Goal: Information Seeking & Learning: Learn about a topic

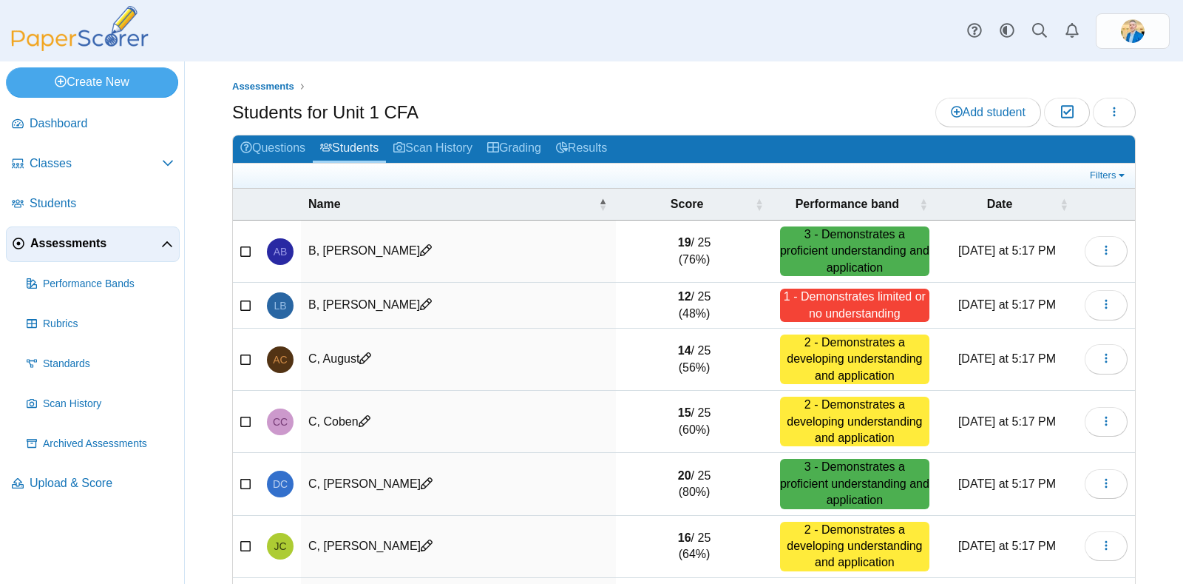
select select "**"
click at [687, 197] on span "Score" at bounding box center [687, 203] width 33 height 13
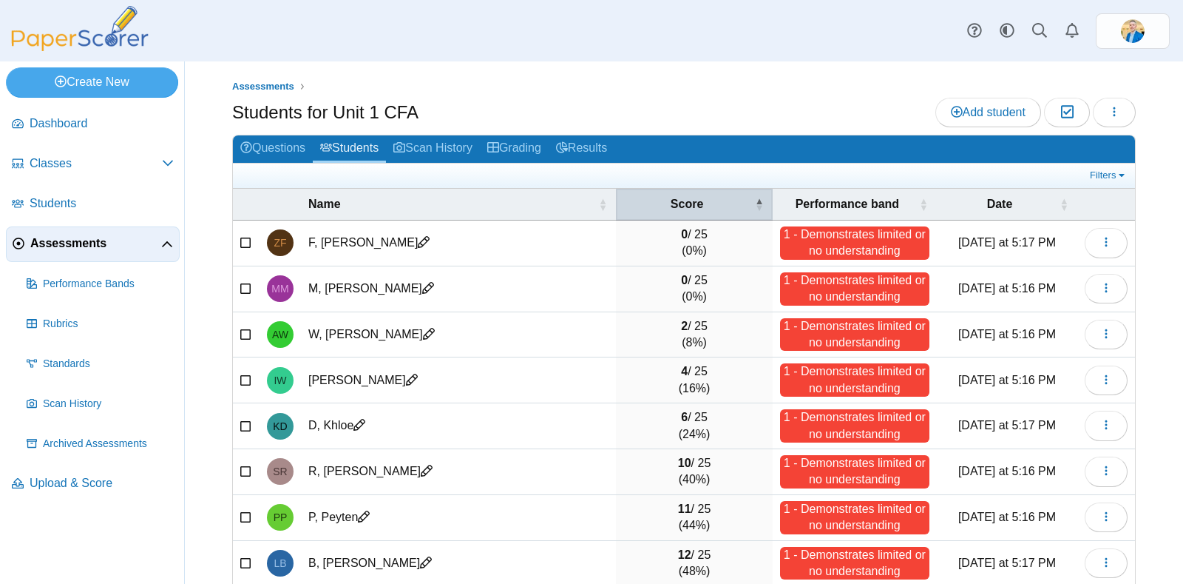
click at [687, 197] on span "Score" at bounding box center [687, 203] width 33 height 13
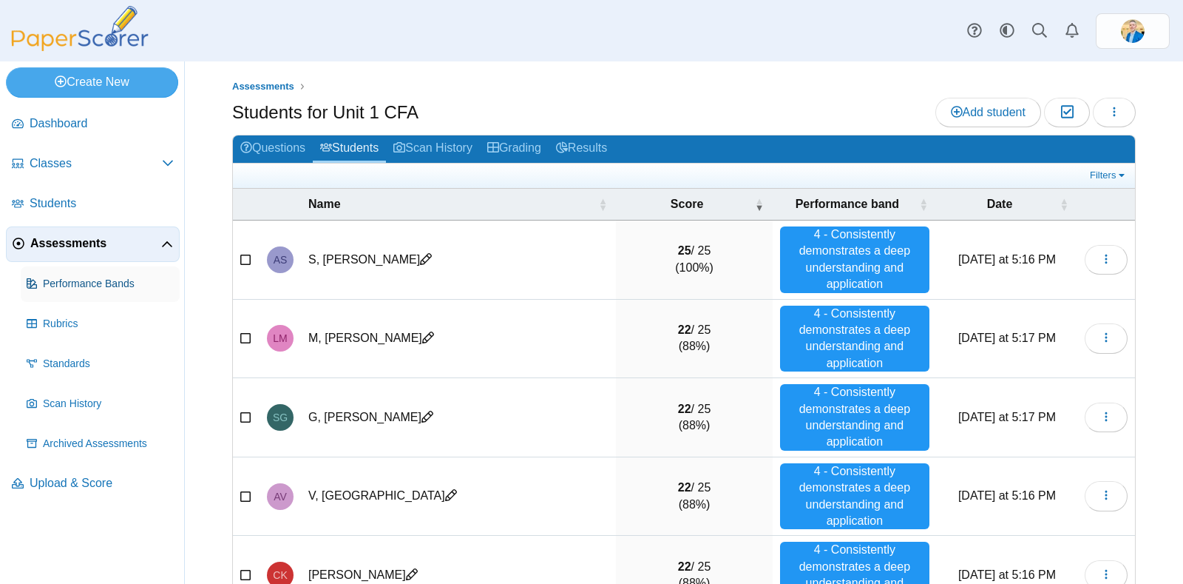
click at [75, 284] on span "Performance Bands" at bounding box center [108, 284] width 131 height 15
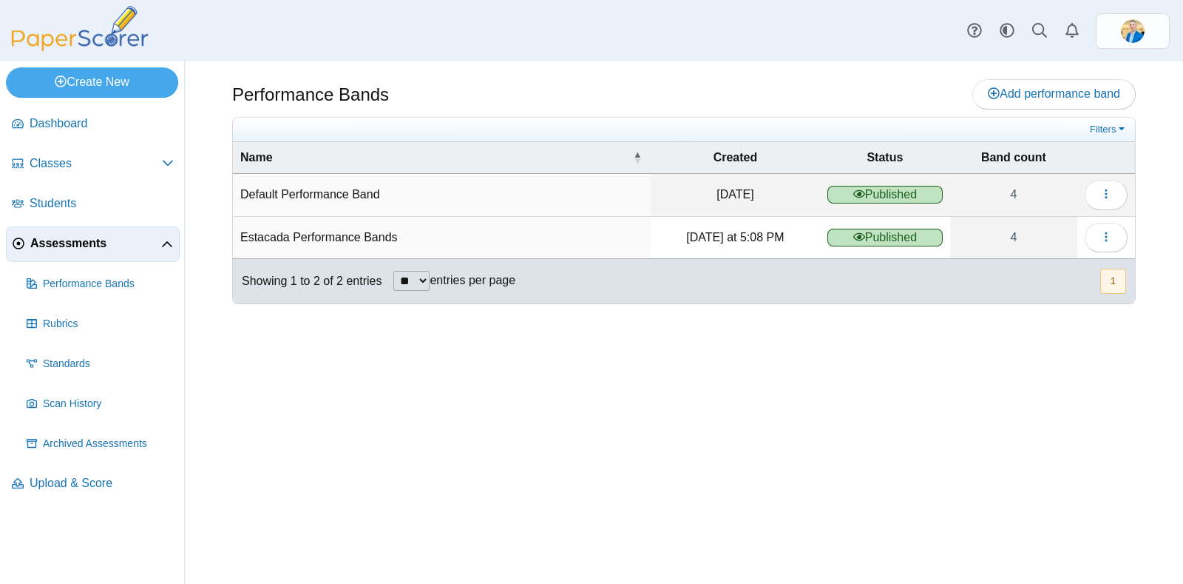
click at [83, 239] on span "Assessments" at bounding box center [95, 243] width 131 height 16
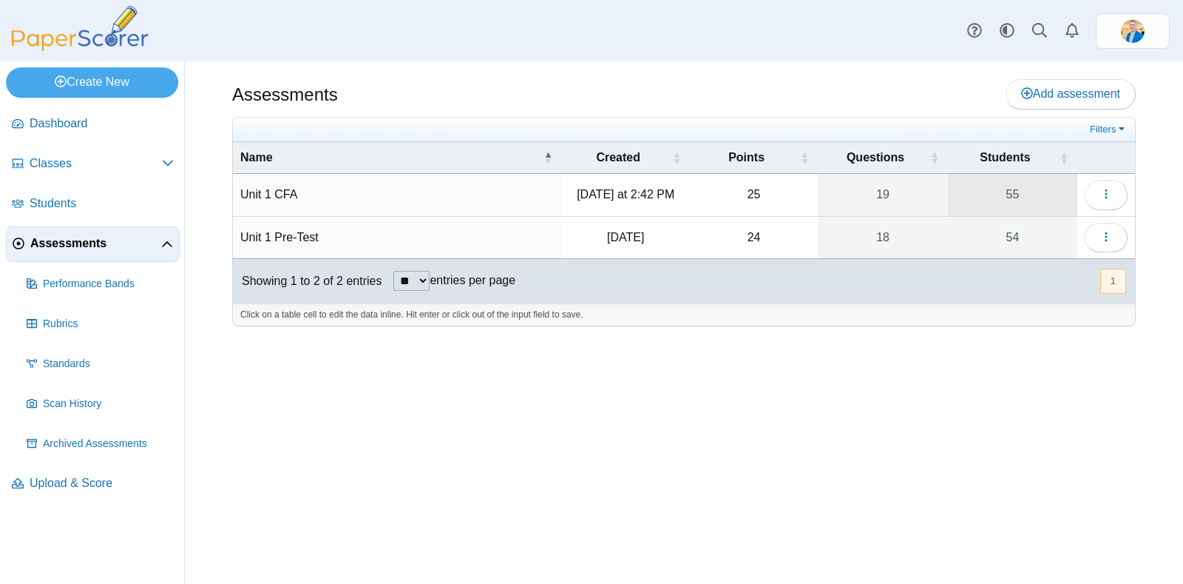
click at [1017, 193] on link "55" at bounding box center [1012, 194] width 129 height 41
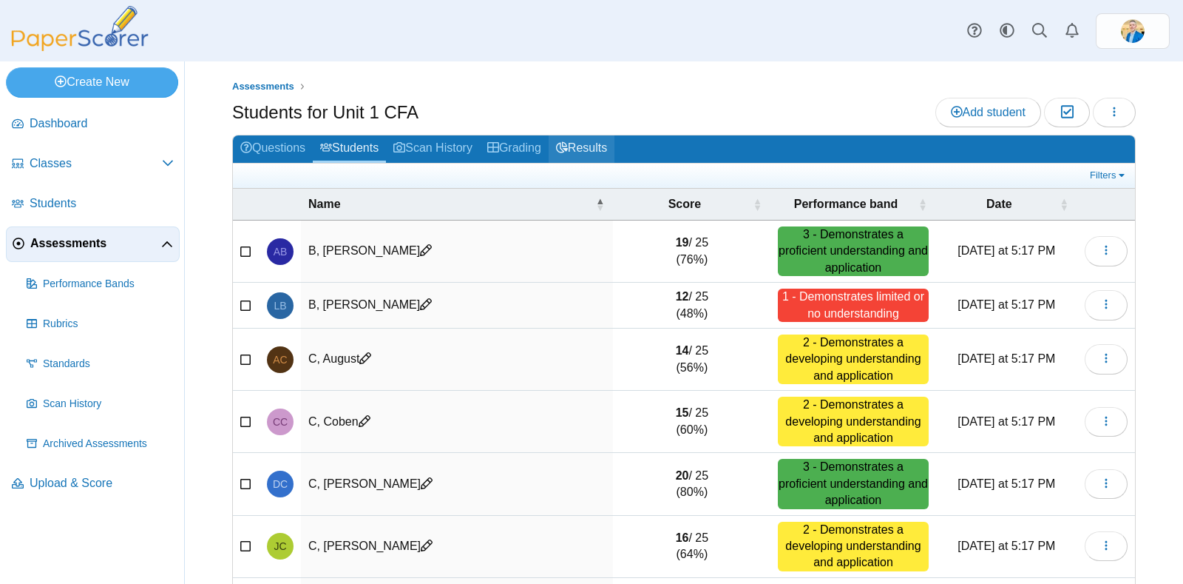
click at [604, 150] on link "Results" at bounding box center [582, 148] width 66 height 27
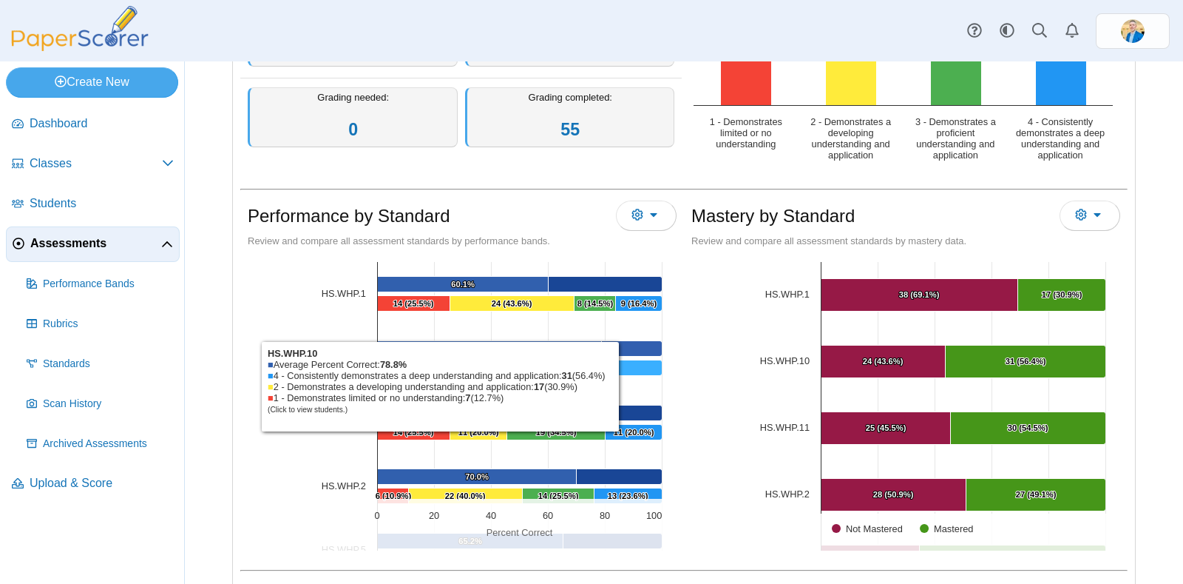
scroll to position [277, 0]
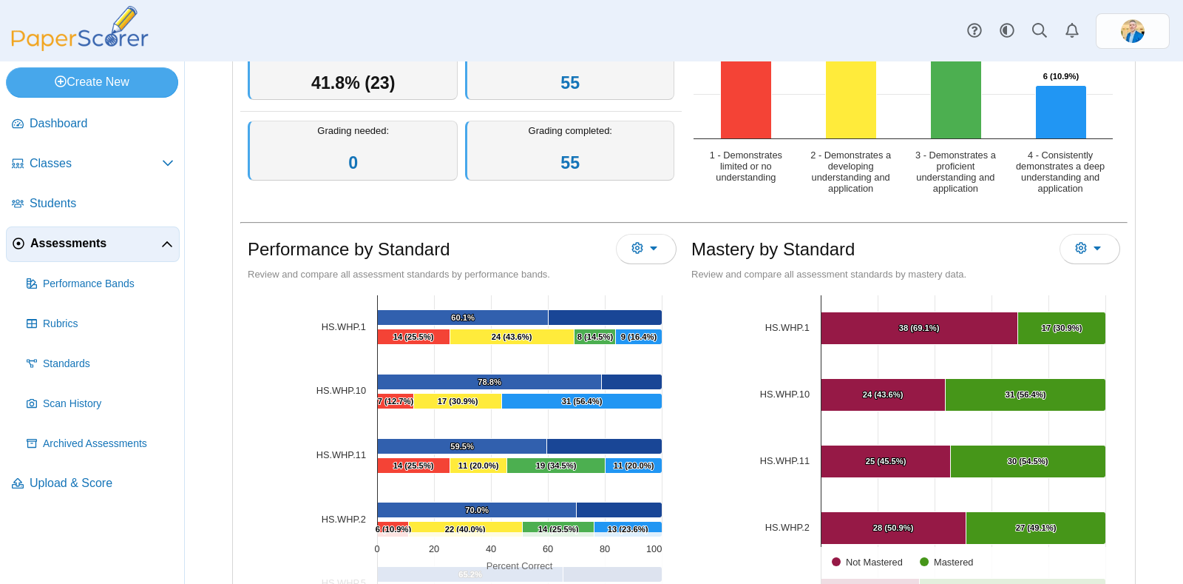
click at [74, 249] on span "Assessments" at bounding box center [95, 243] width 131 height 16
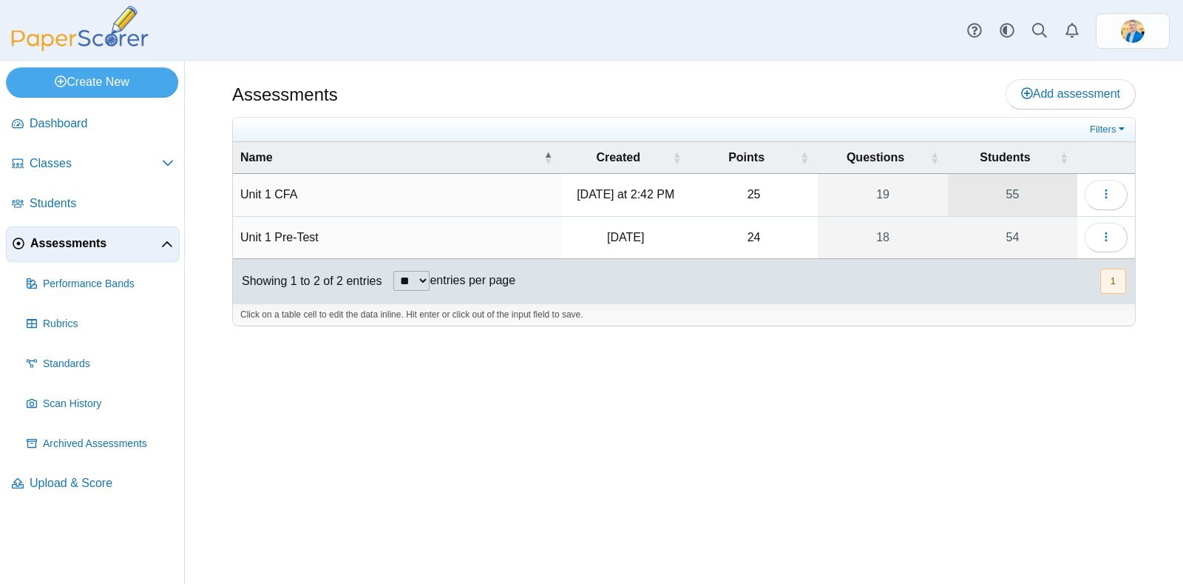
click at [1012, 197] on link "55" at bounding box center [1012, 194] width 129 height 41
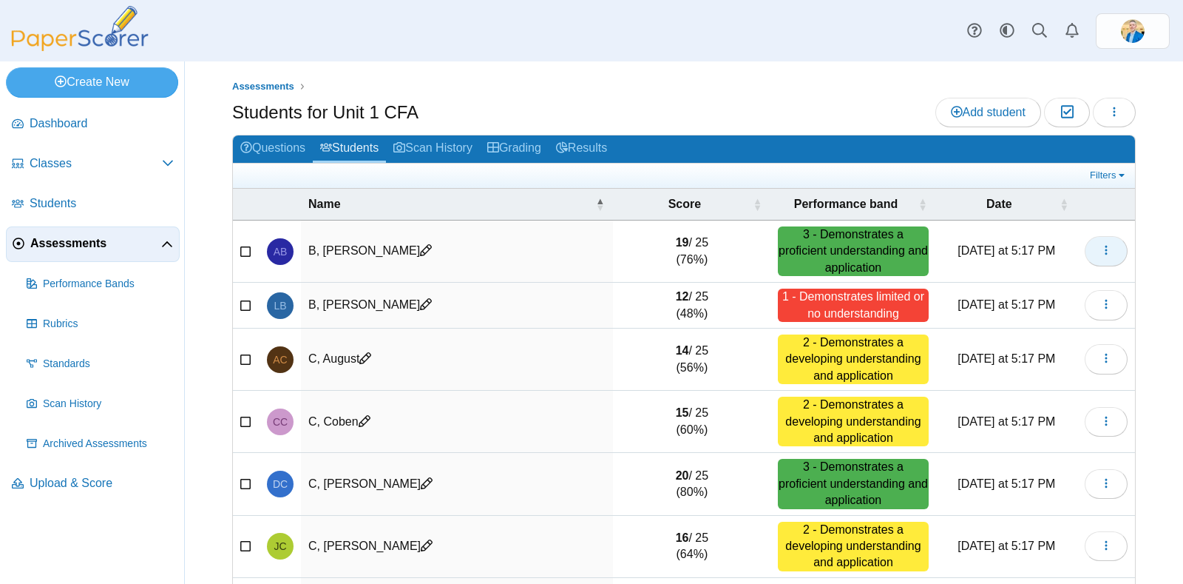
click at [1101, 248] on icon "button" at bounding box center [1107, 250] width 12 height 12
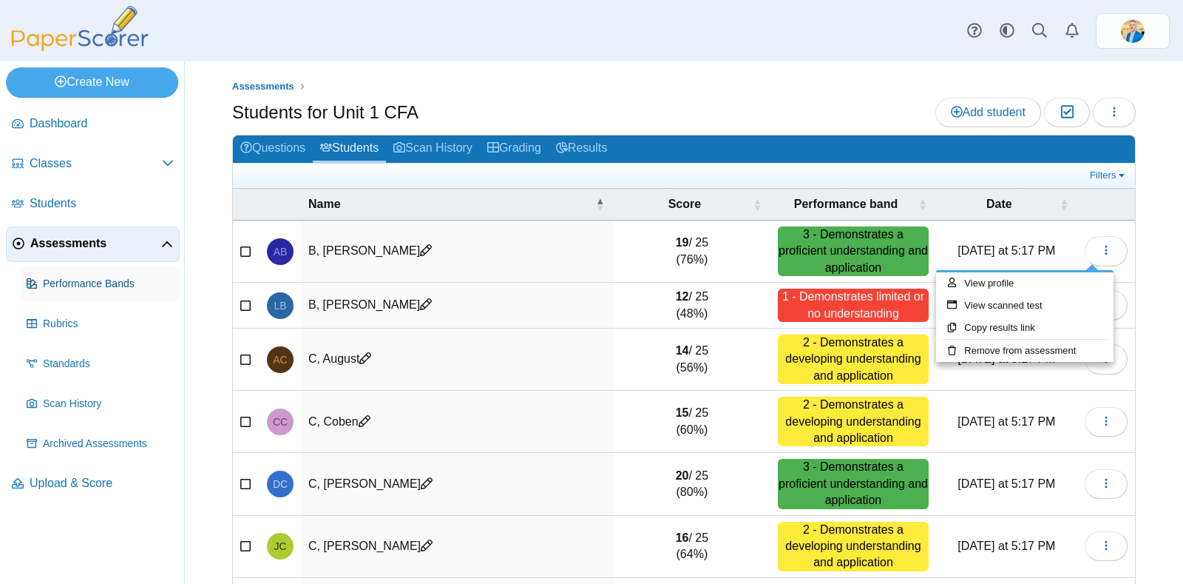
click at [66, 281] on span "Performance Bands" at bounding box center [108, 284] width 131 height 15
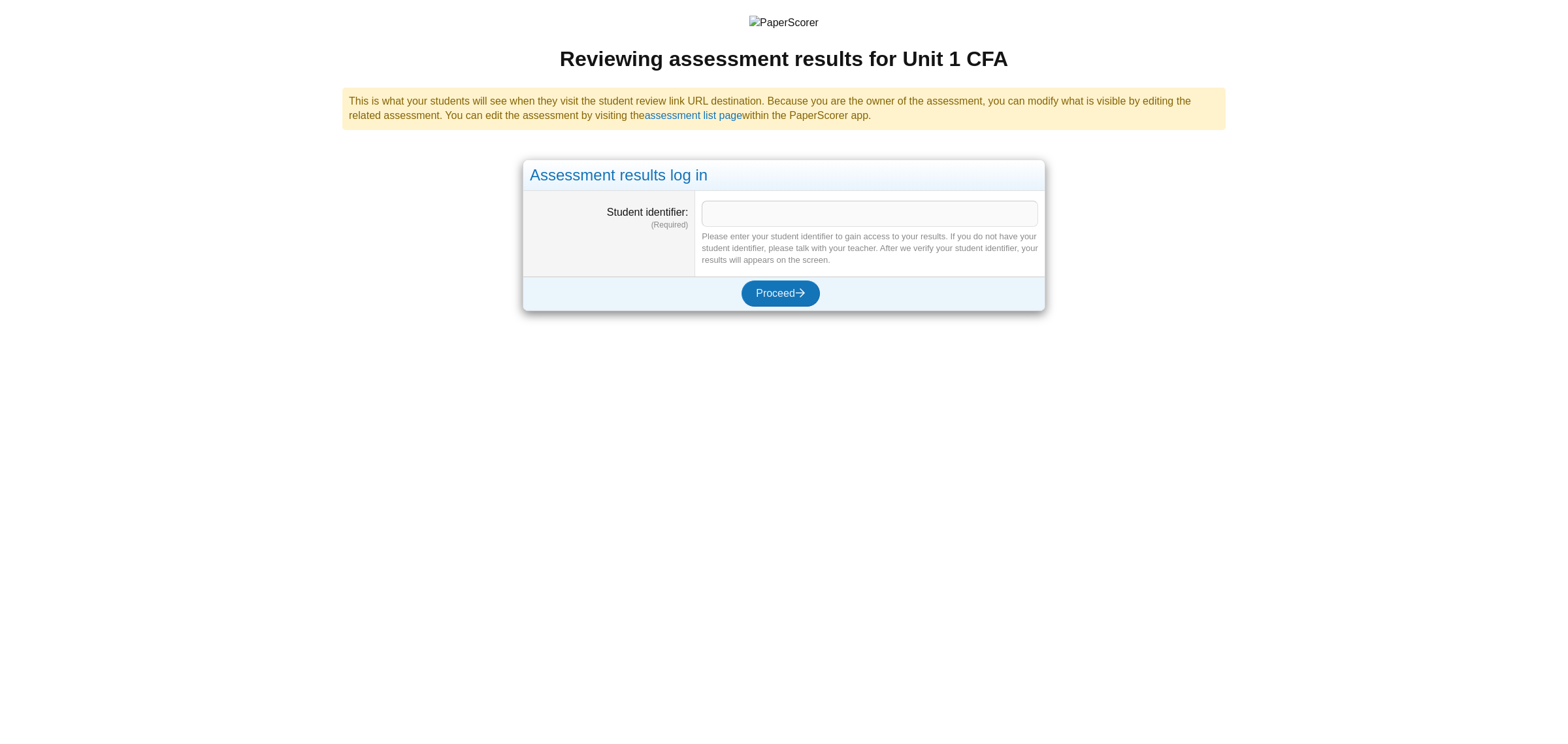
click at [764, 217] on input "Student identifier" at bounding box center [869, 214] width 337 height 27
click at [781, 20] on img at bounding box center [784, 23] width 69 height 14
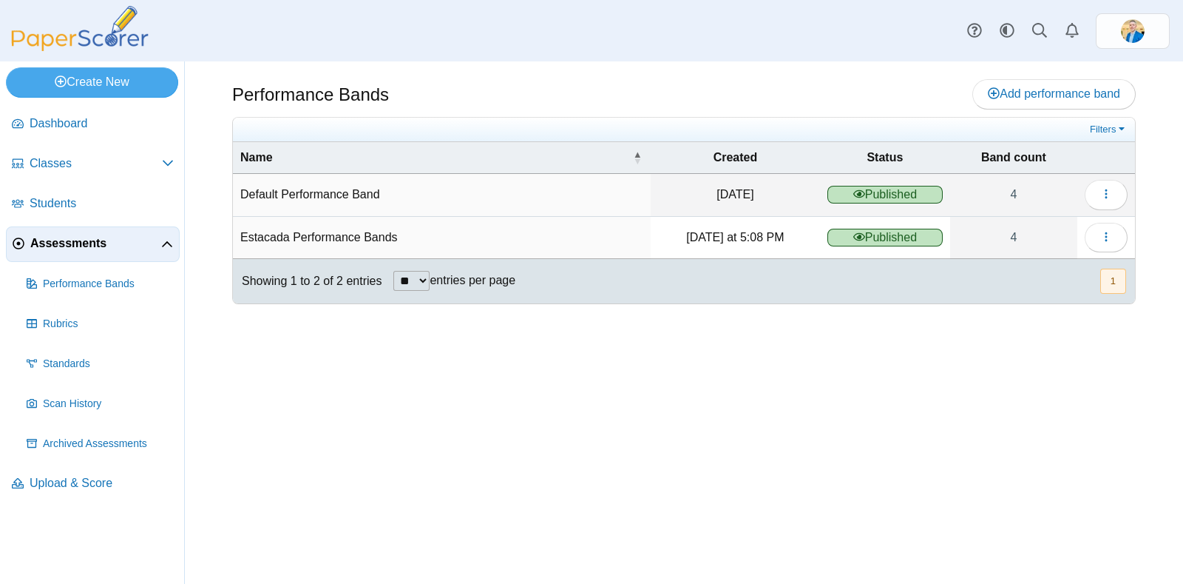
click at [98, 239] on span "Assessments" at bounding box center [95, 243] width 131 height 16
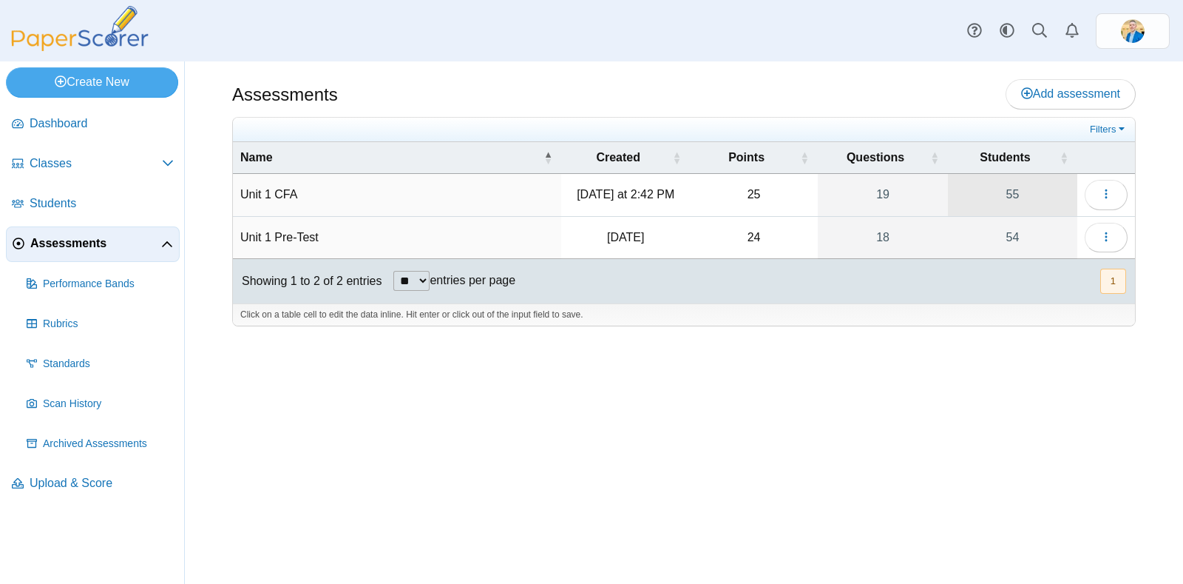
click at [1016, 191] on link "55" at bounding box center [1012, 194] width 129 height 41
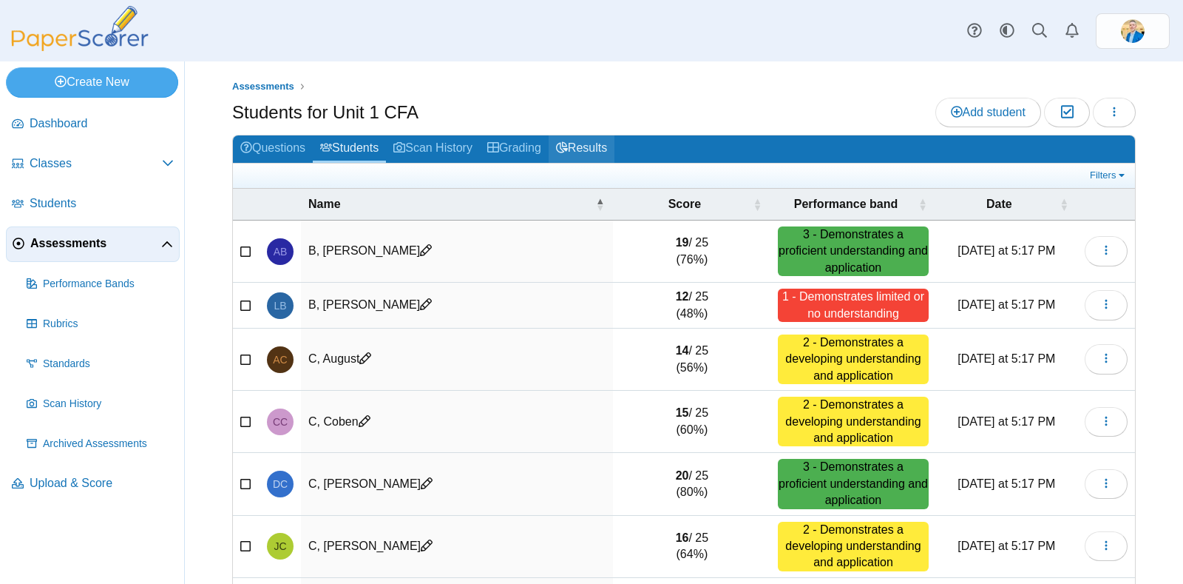
click at [586, 153] on link "Results" at bounding box center [582, 148] width 66 height 27
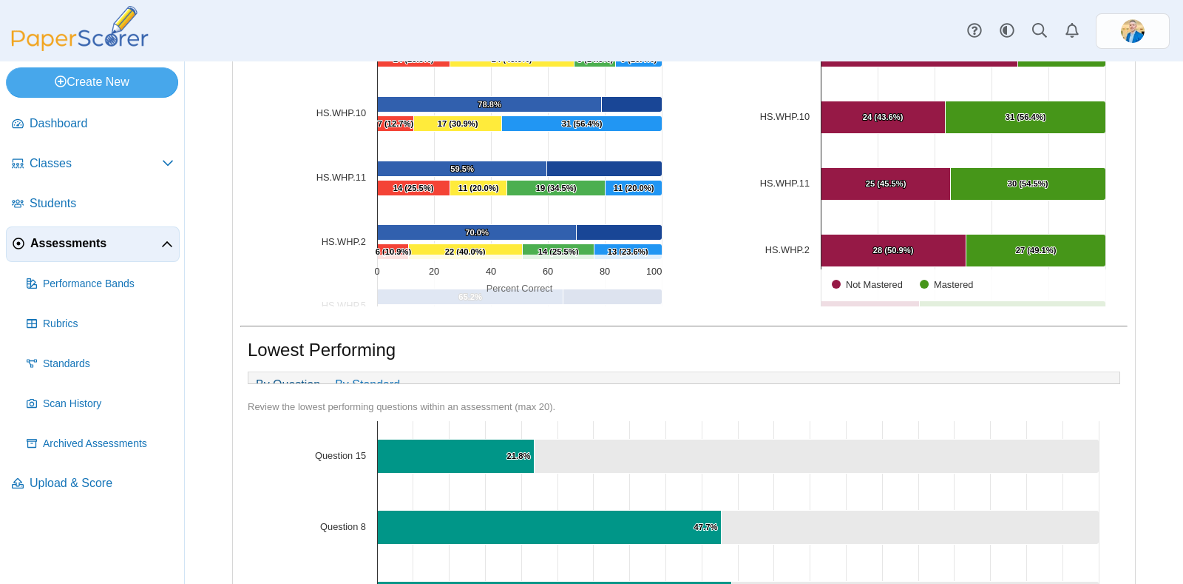
scroll to position [369, 0]
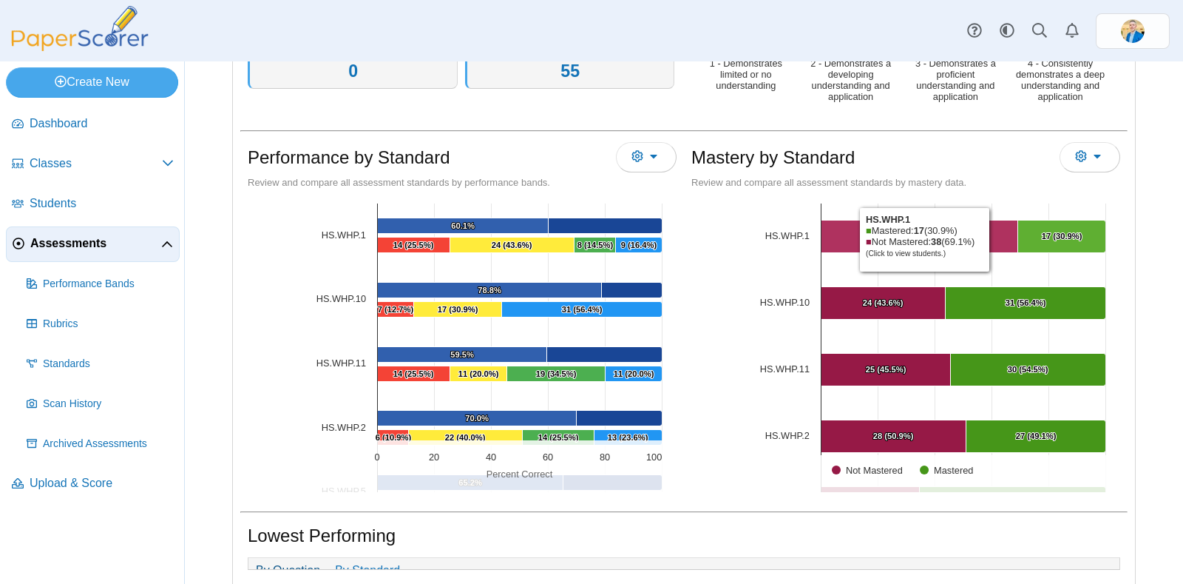
click at [987, 237] on Mastered "[object Object], 38. Not Mastered." at bounding box center [920, 236] width 197 height 33
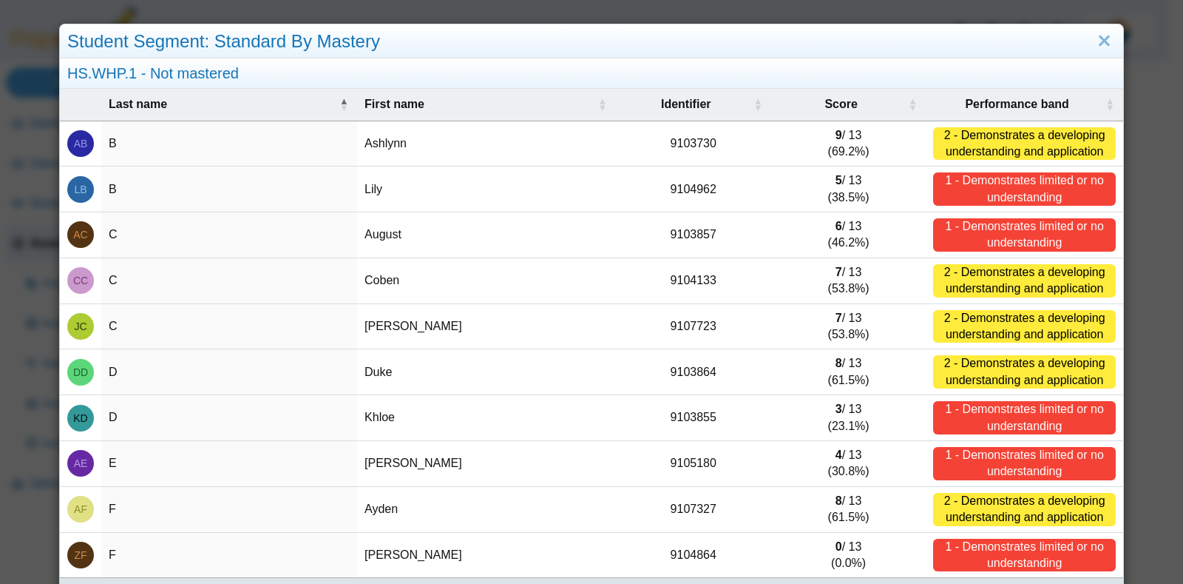
click at [1075, 55] on div "Student Segment: Standard By Mastery" at bounding box center [592, 41] width 1064 height 35
click at [1093, 46] on link "Close" at bounding box center [1104, 41] width 23 height 25
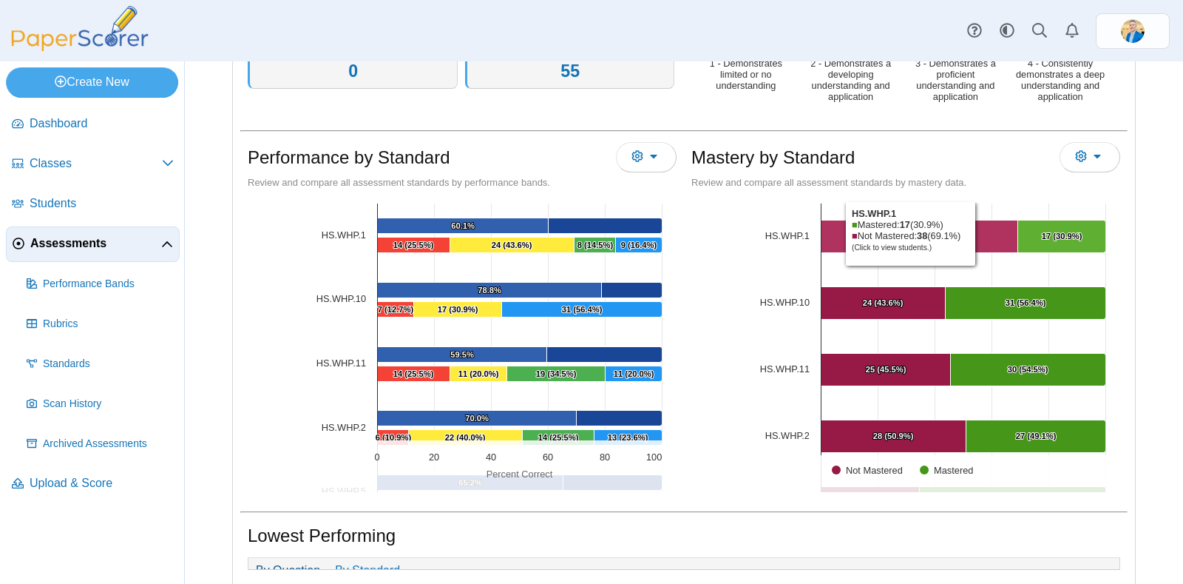
click at [973, 231] on Mastered "[object Object], 38. Not Mastered." at bounding box center [920, 236] width 197 height 33
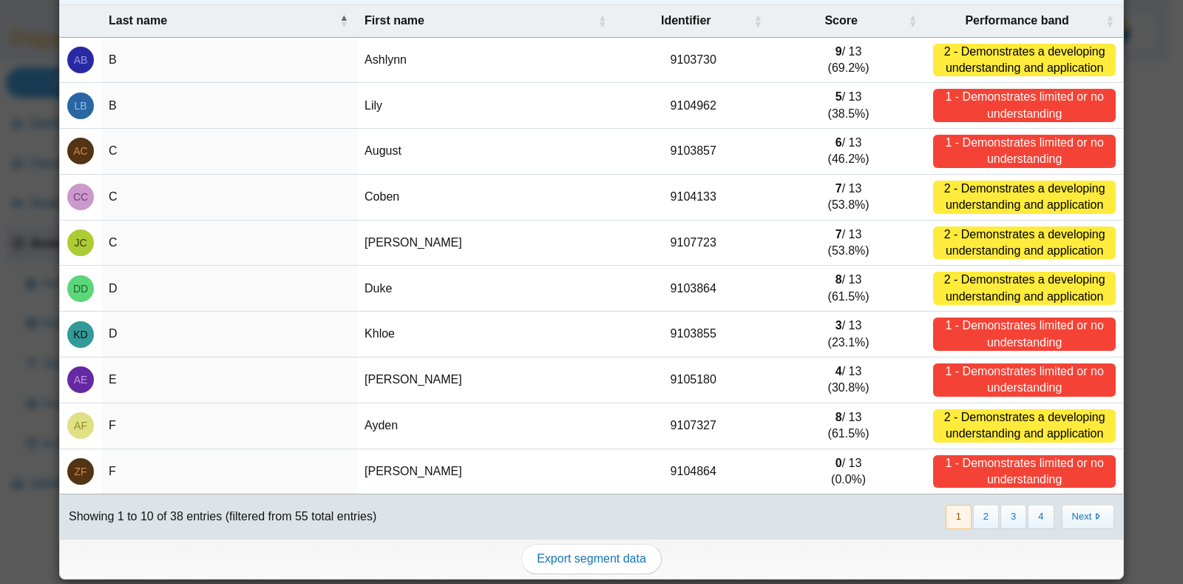
scroll to position [0, 0]
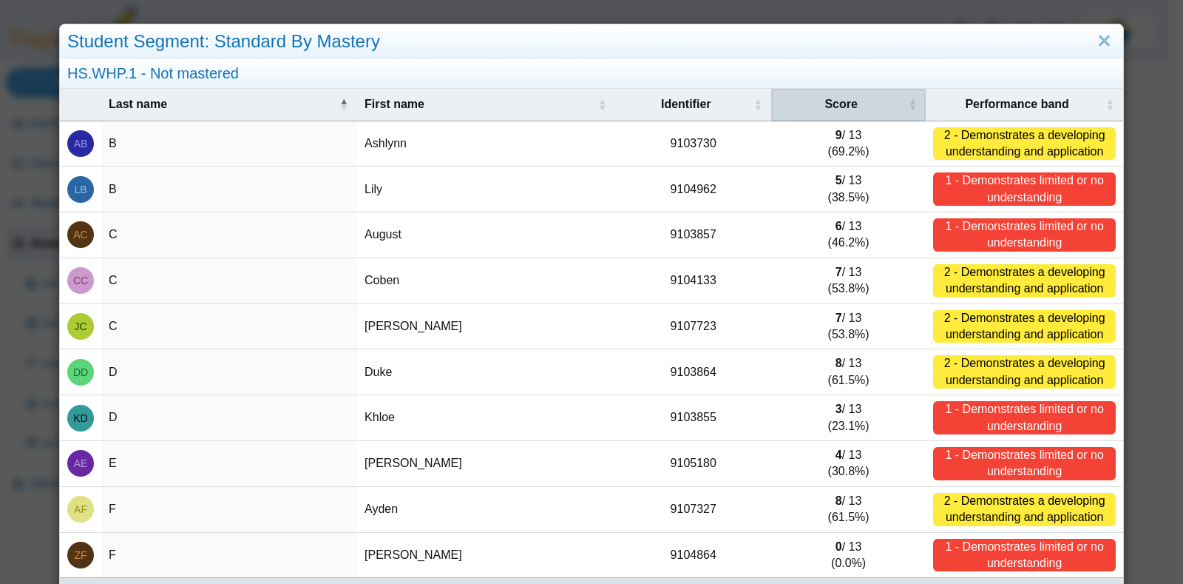
click at [851, 99] on div "Score" at bounding box center [841, 104] width 125 height 16
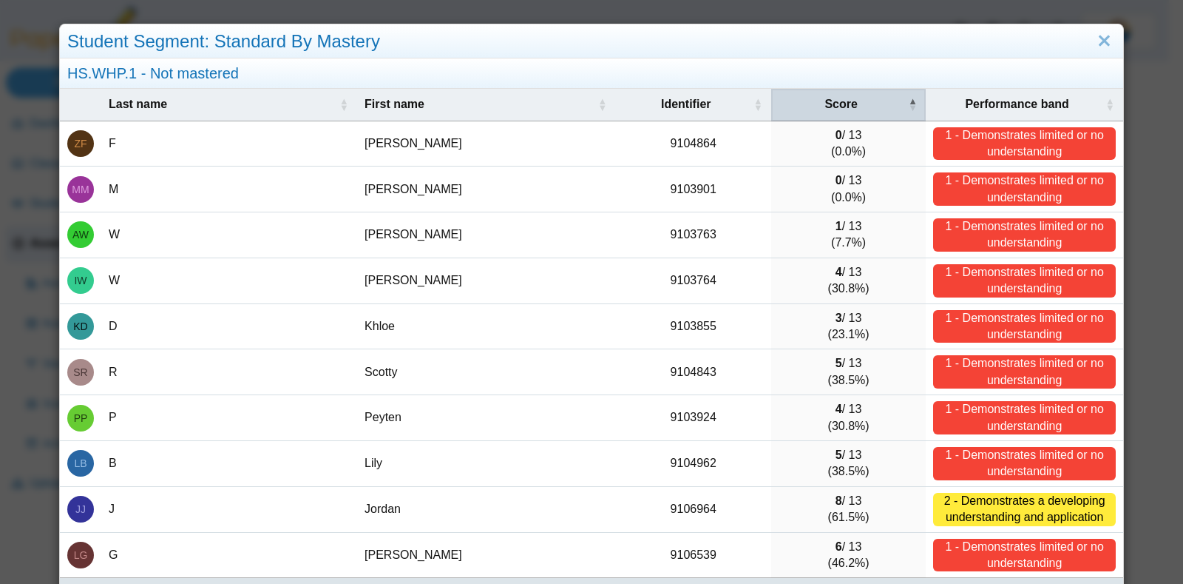
click at [851, 99] on div "Score" at bounding box center [841, 104] width 125 height 16
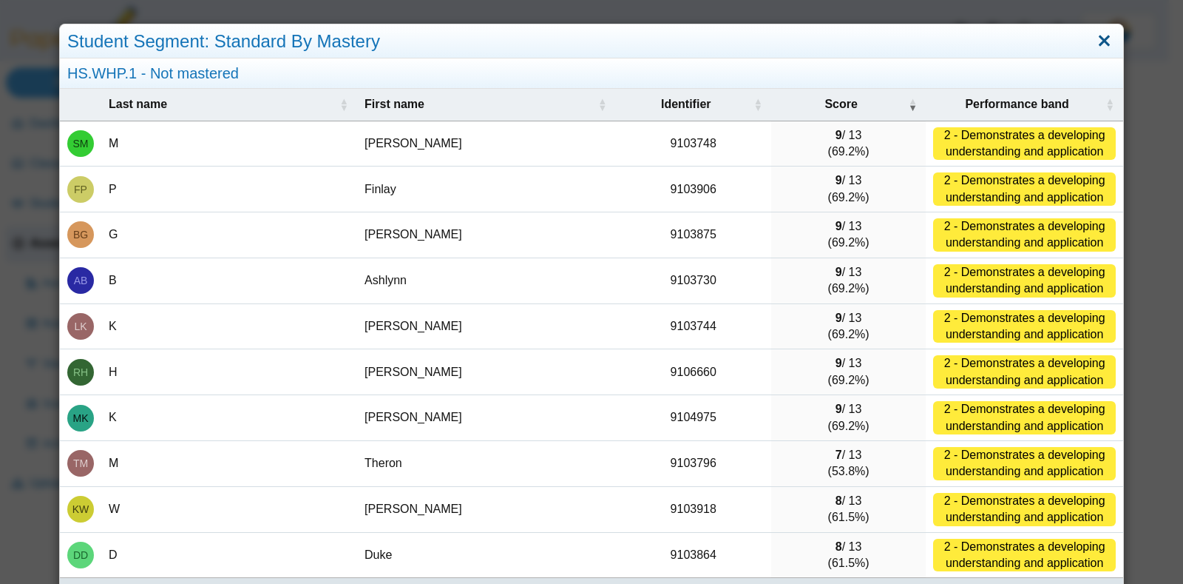
click at [1095, 46] on link "Close" at bounding box center [1104, 41] width 23 height 25
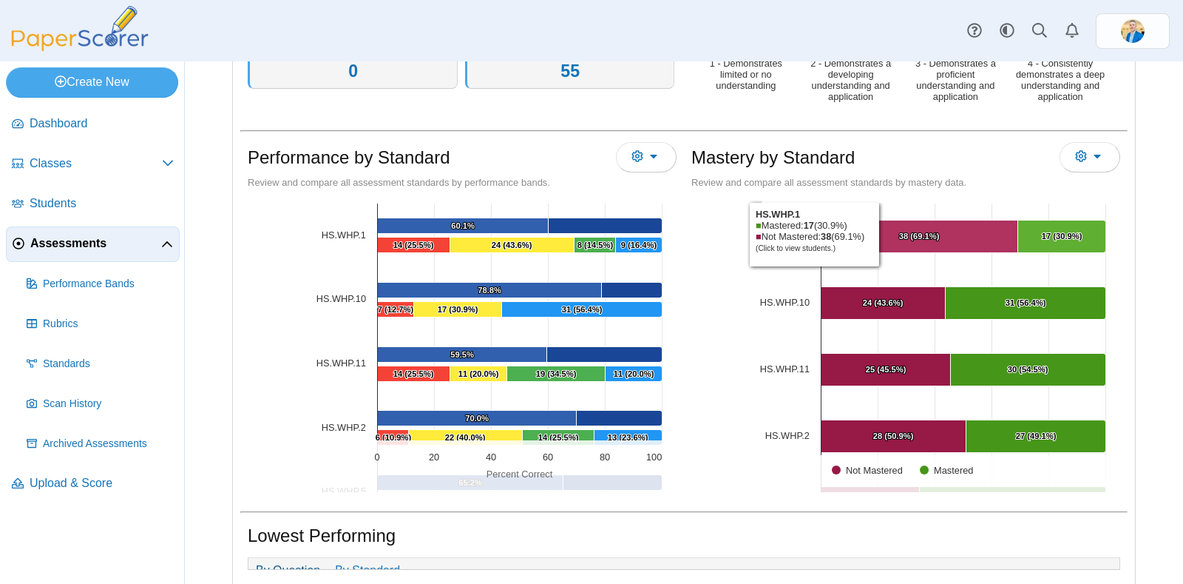
click at [876, 231] on Mastered "[object Object], 38. Not Mastered." at bounding box center [920, 236] width 197 height 33
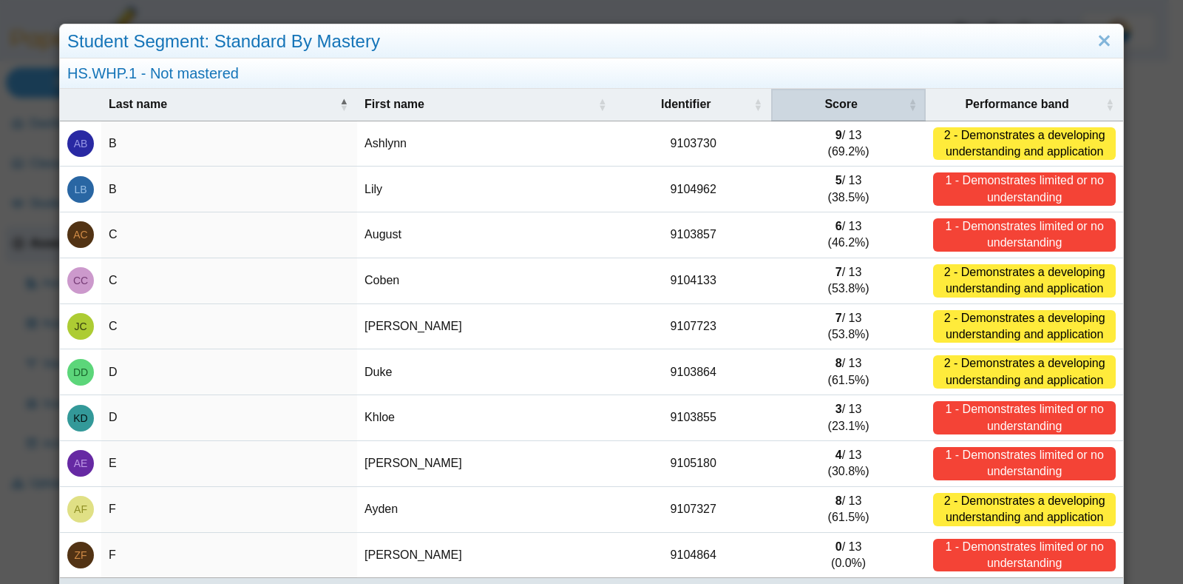
click at [828, 107] on span "Score" at bounding box center [841, 104] width 33 height 13
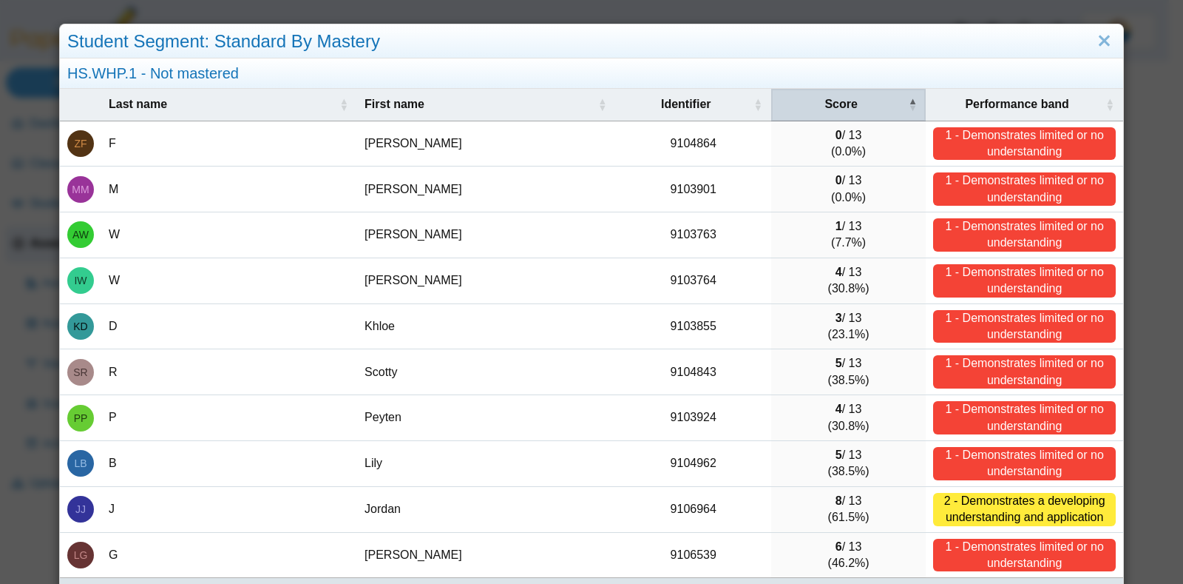
click at [856, 104] on div "Score" at bounding box center [841, 104] width 125 height 16
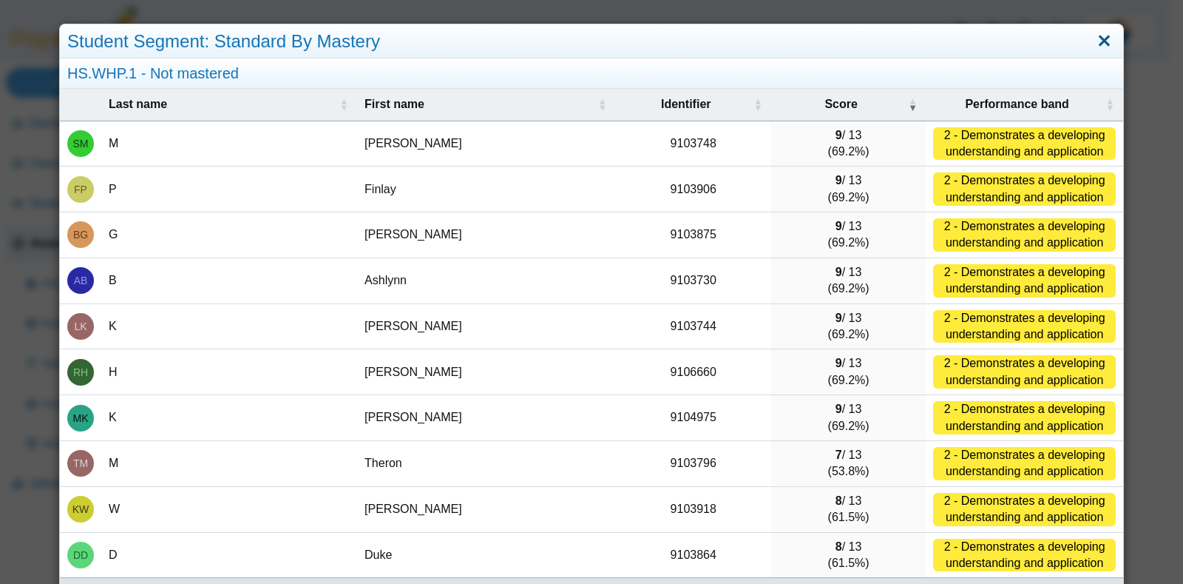
click at [1093, 45] on link "Close" at bounding box center [1104, 41] width 23 height 25
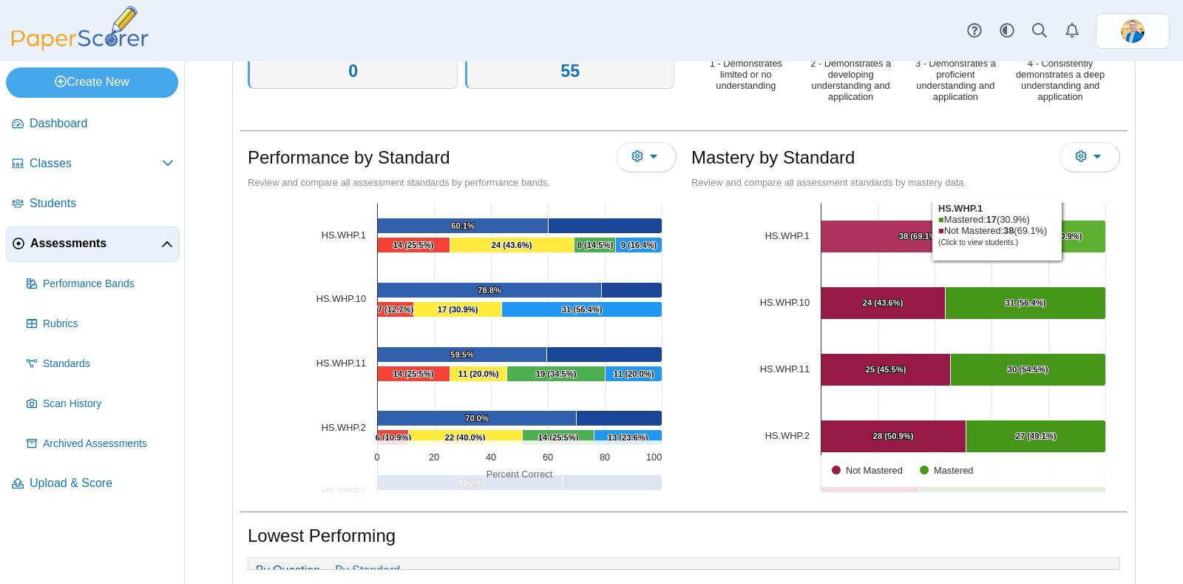
click at [1059, 231] on text "17 (30.9%) ​ 17 (30.9%)" at bounding box center [1062, 235] width 41 height 9
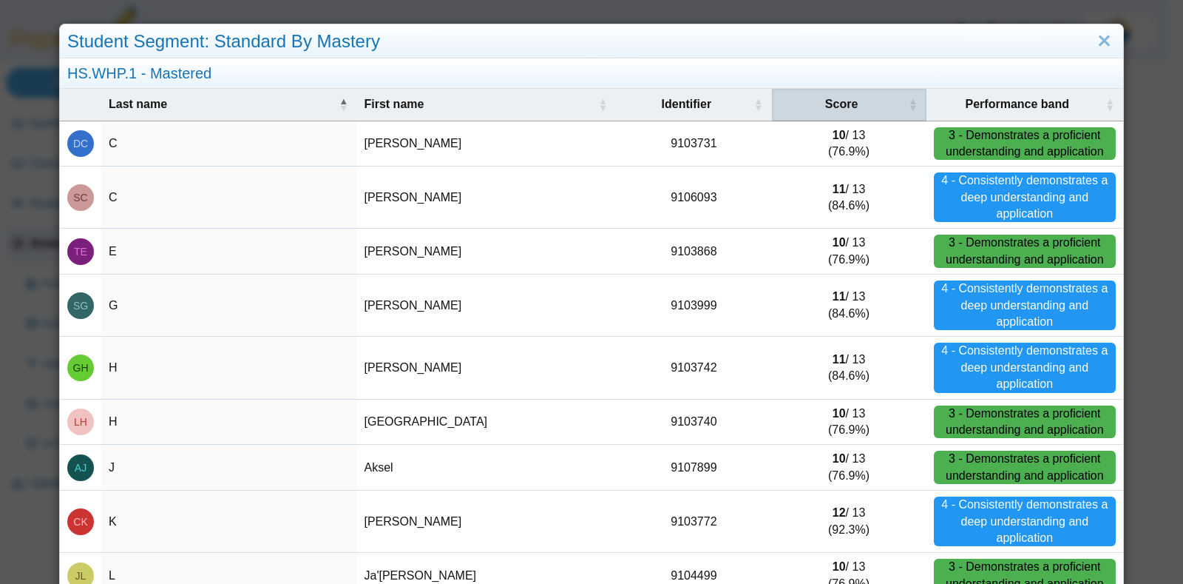
click at [834, 95] on th "Score" at bounding box center [849, 105] width 155 height 32
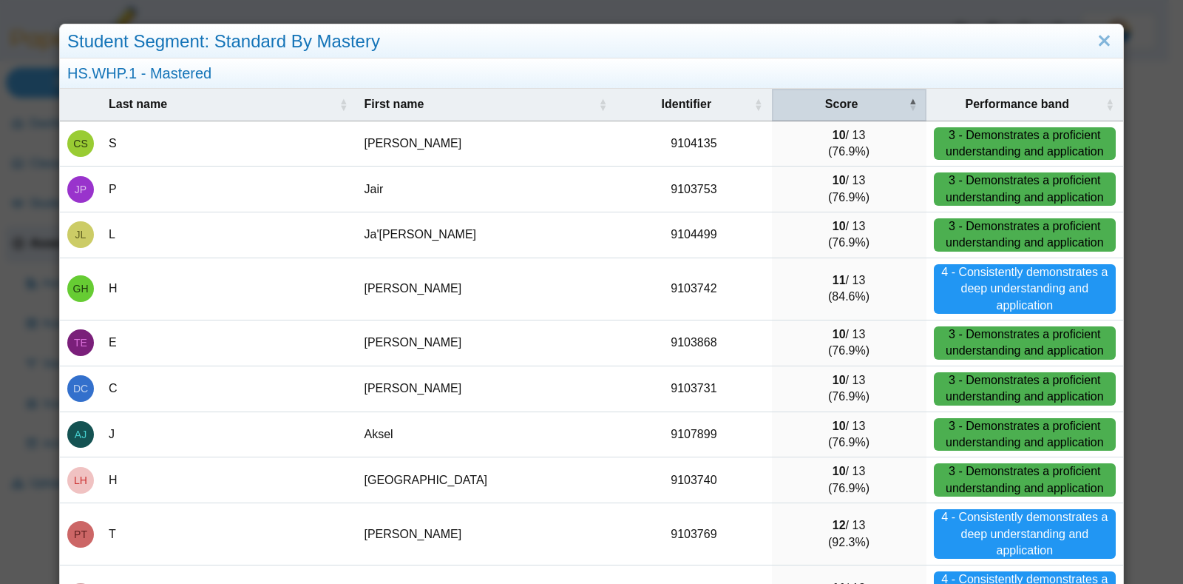
click at [854, 106] on div "Score" at bounding box center [842, 104] width 125 height 16
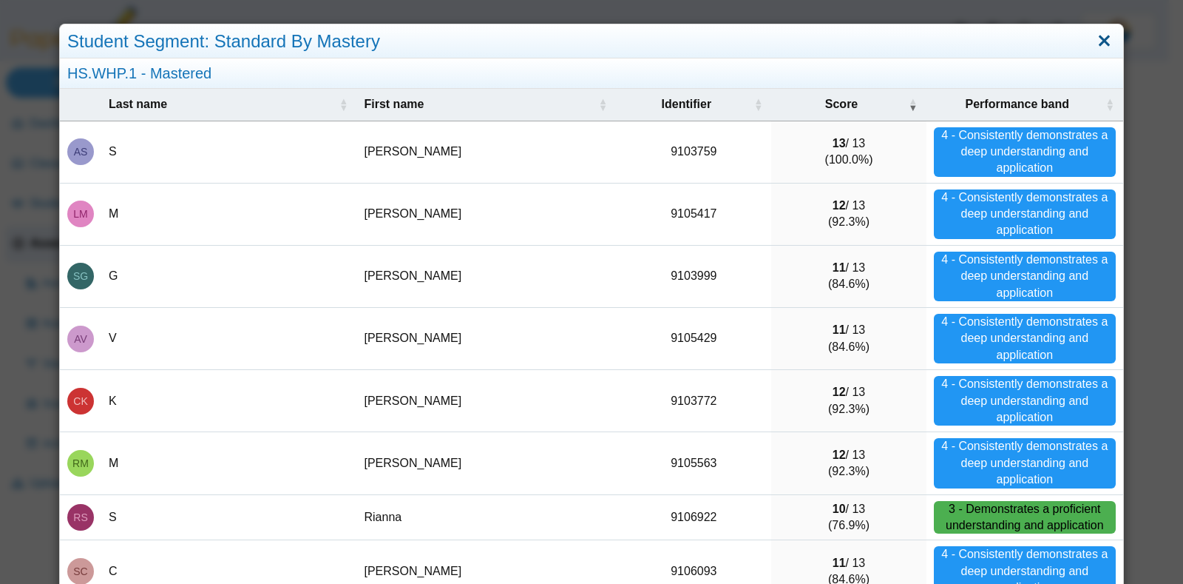
click at [1093, 44] on link "Close" at bounding box center [1104, 41] width 23 height 25
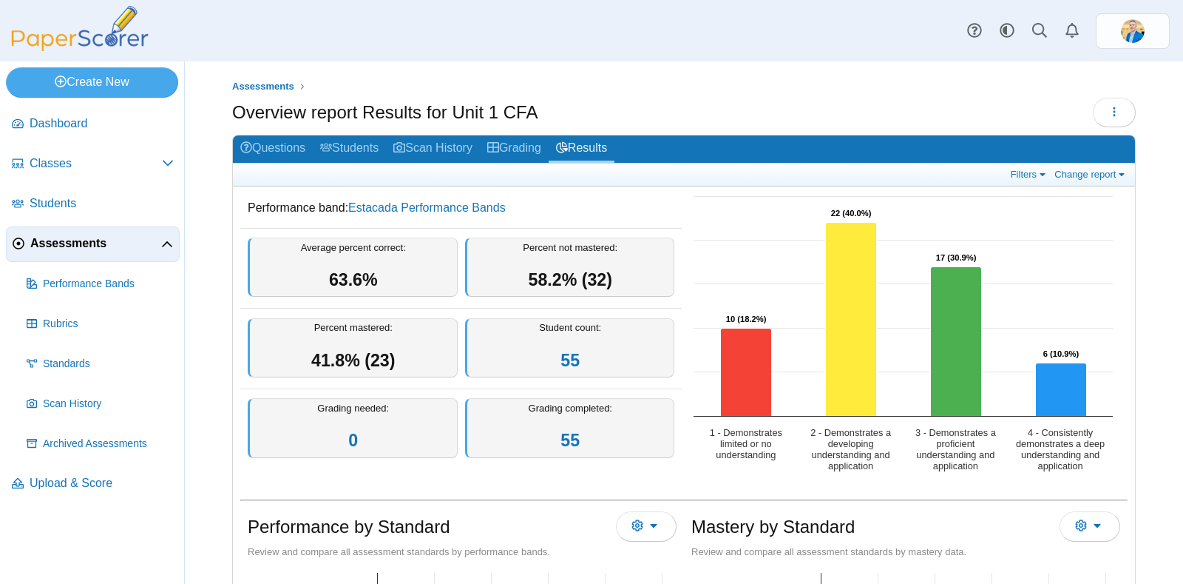
click at [60, 231] on link "Assessments" at bounding box center [93, 244] width 174 height 36
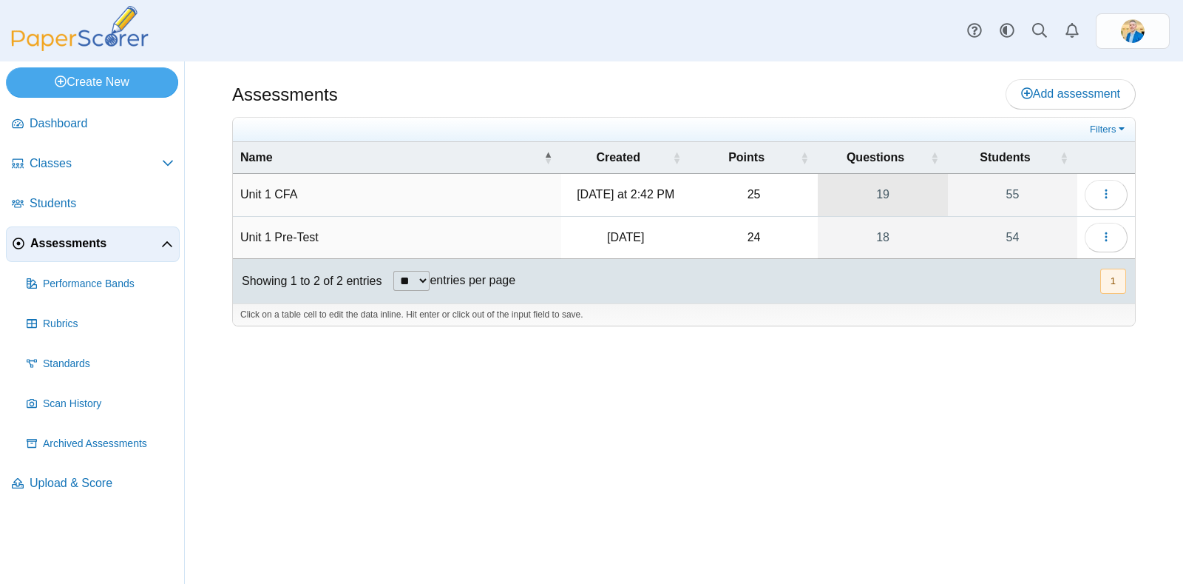
click at [883, 196] on link "19" at bounding box center [883, 194] width 130 height 41
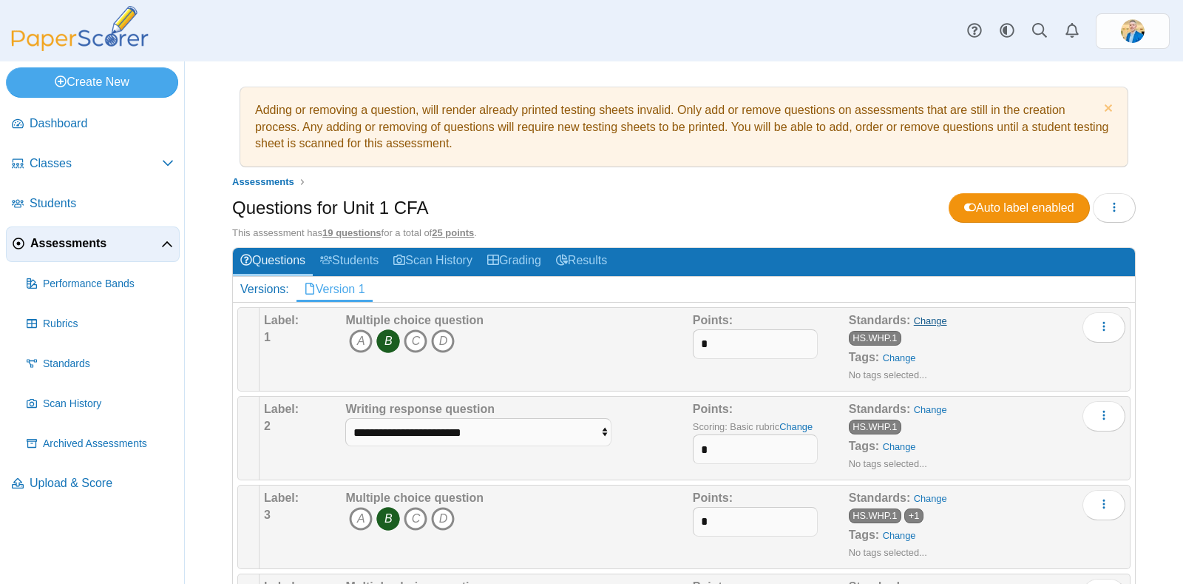
click at [919, 320] on link "Change" at bounding box center [930, 320] width 33 height 11
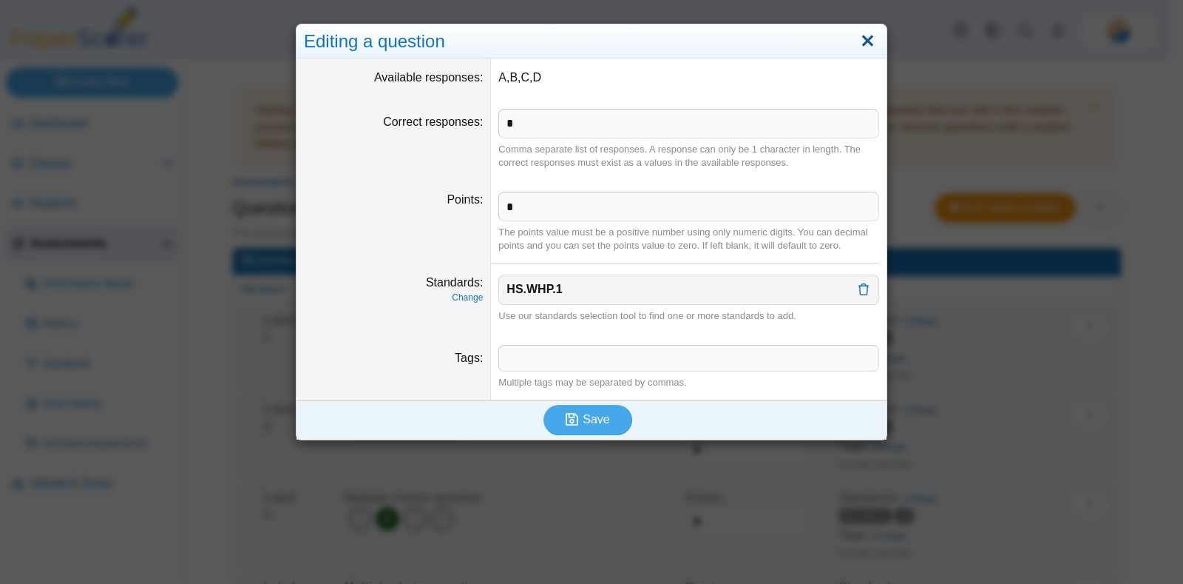
click at [858, 41] on link "Close" at bounding box center [867, 41] width 23 height 25
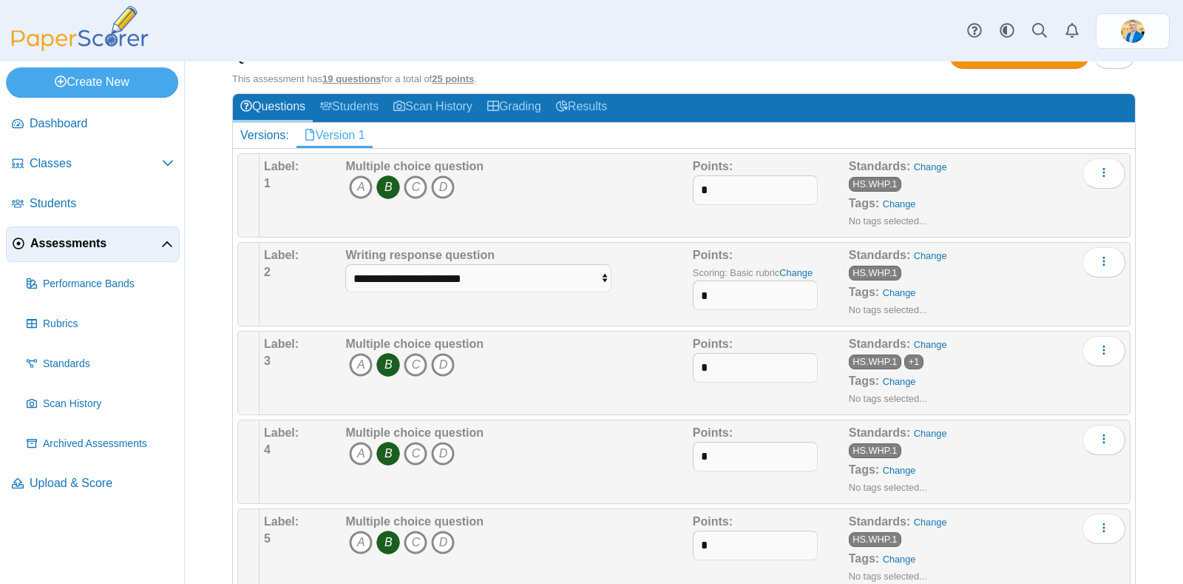
scroll to position [184, 0]
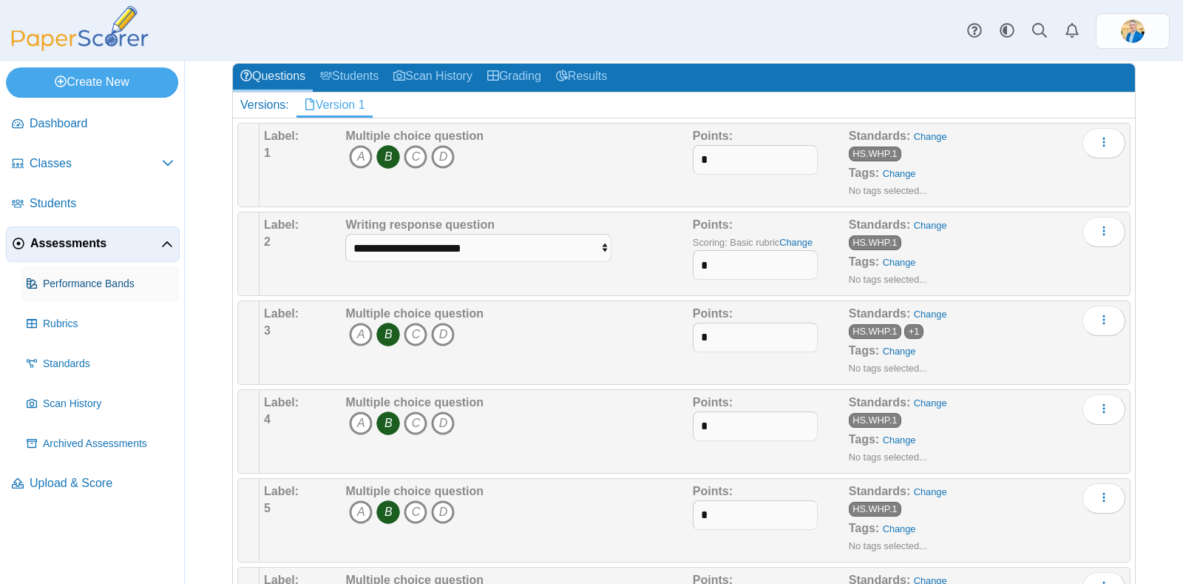
click at [98, 280] on span "Performance Bands" at bounding box center [108, 284] width 131 height 15
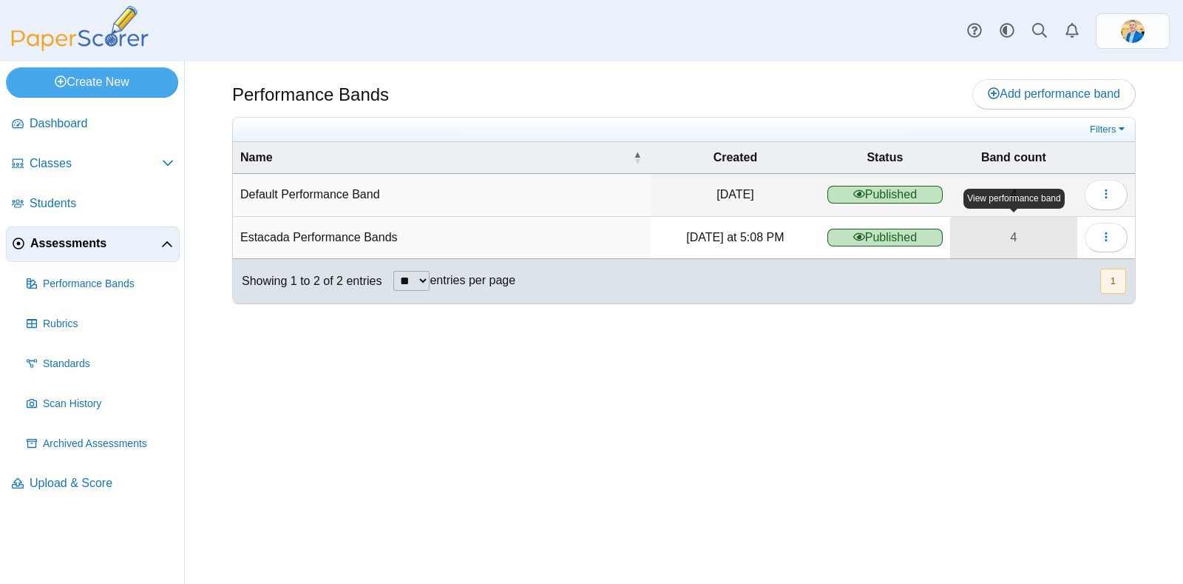
click at [1015, 234] on link "4" at bounding box center [1013, 237] width 127 height 41
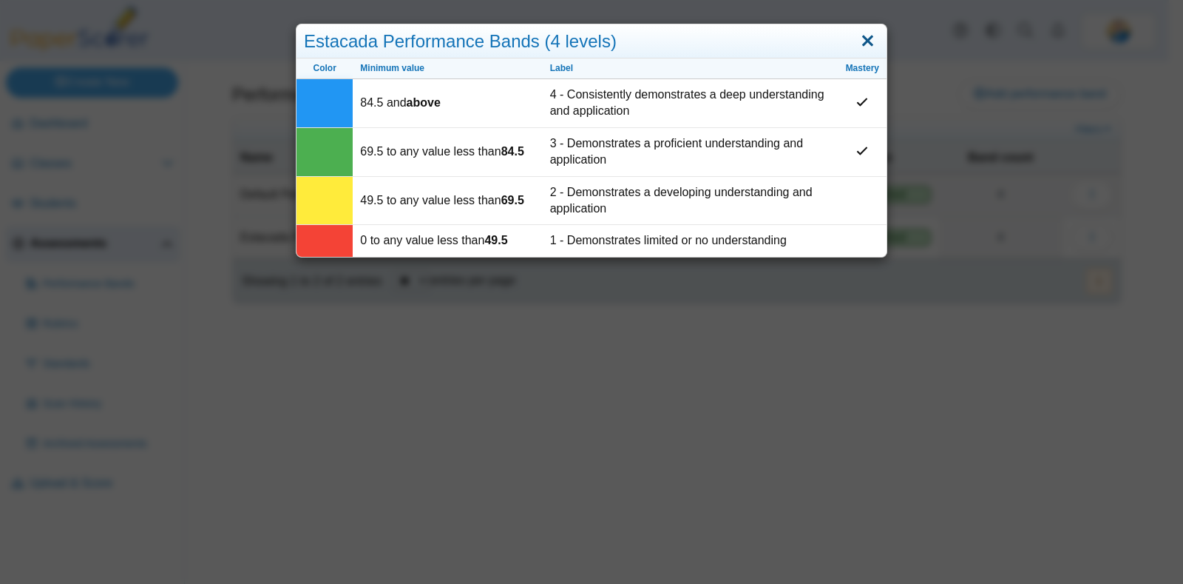
click at [862, 43] on link "Close" at bounding box center [867, 41] width 23 height 25
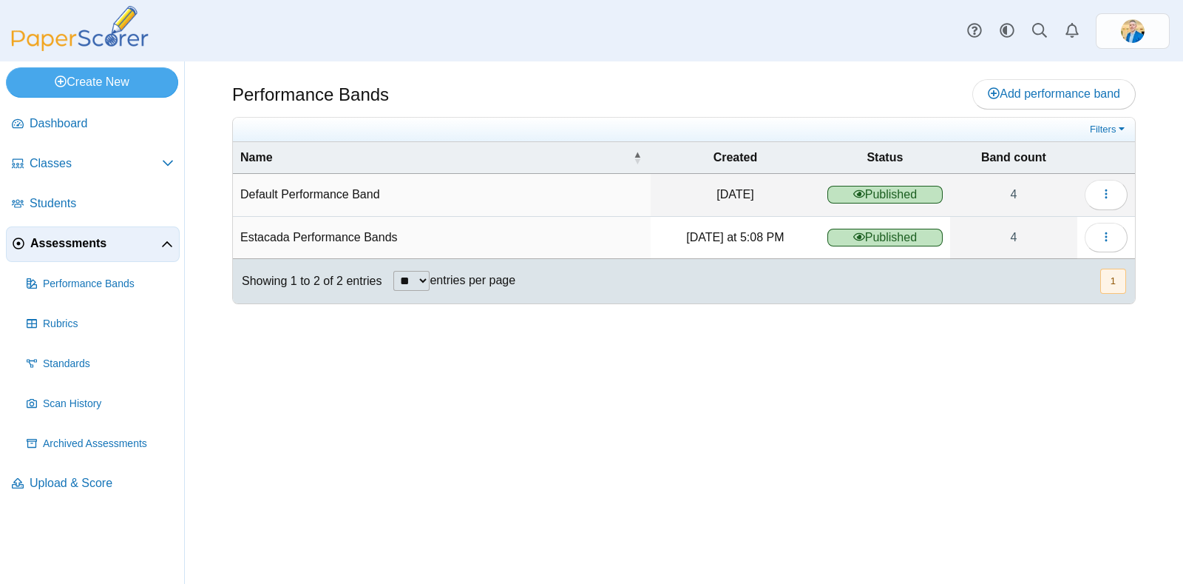
click at [63, 248] on span "Assessments" at bounding box center [95, 243] width 131 height 16
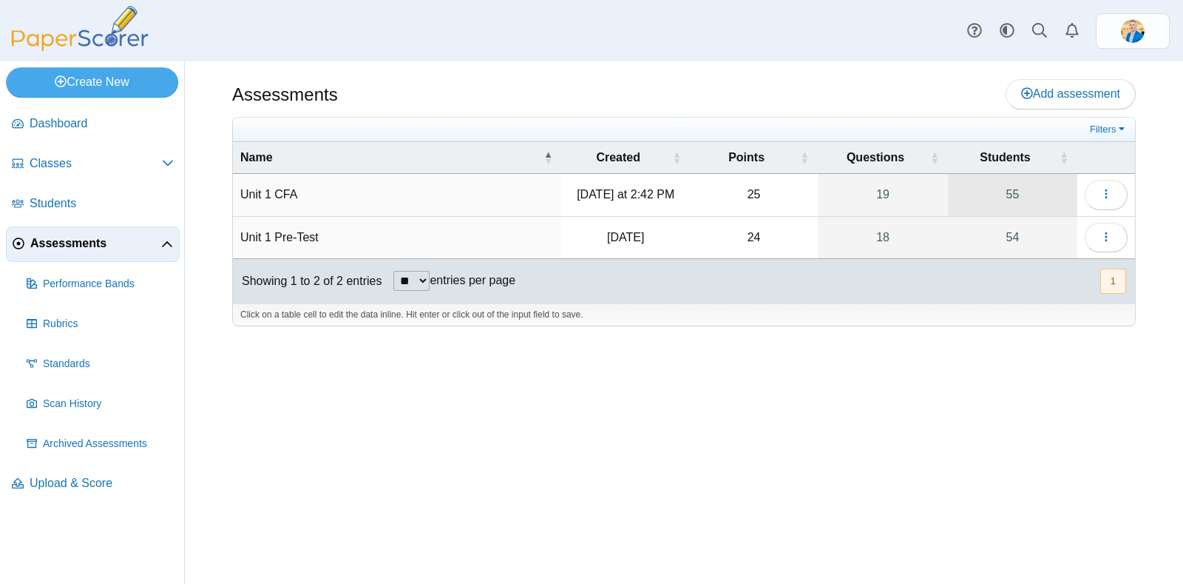
click at [1013, 193] on link "55" at bounding box center [1012, 194] width 129 height 41
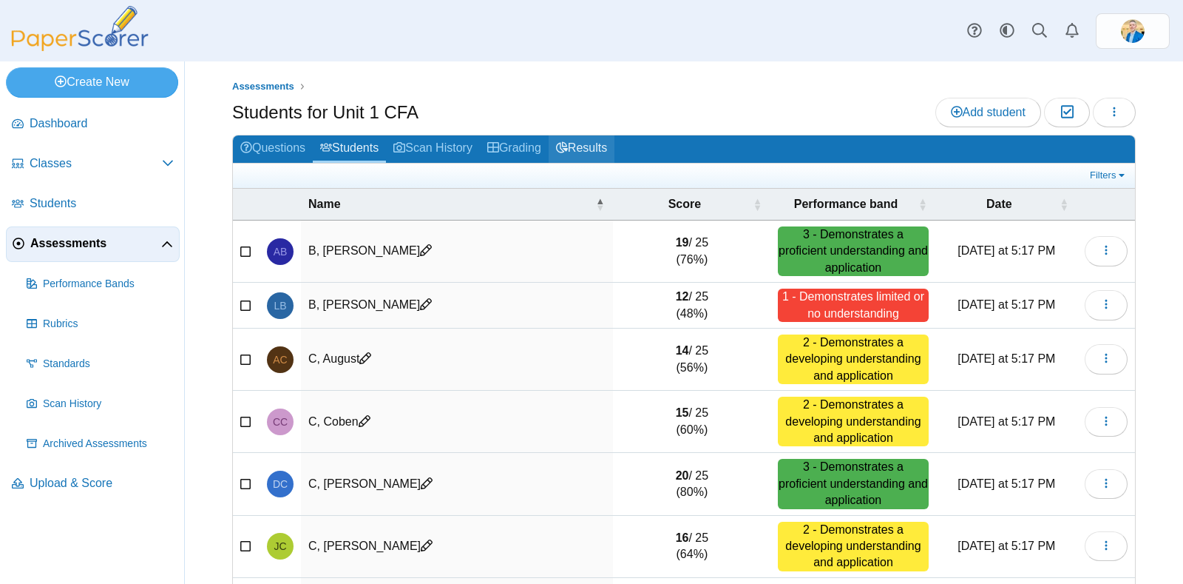
click at [603, 136] on link "Results" at bounding box center [582, 148] width 66 height 27
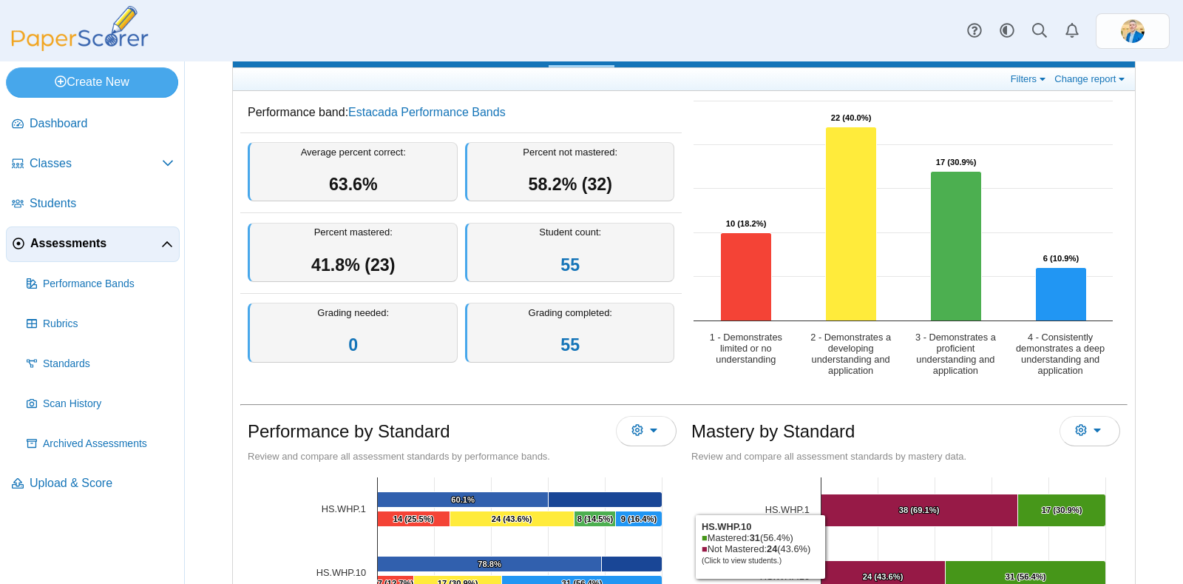
scroll to position [92, 0]
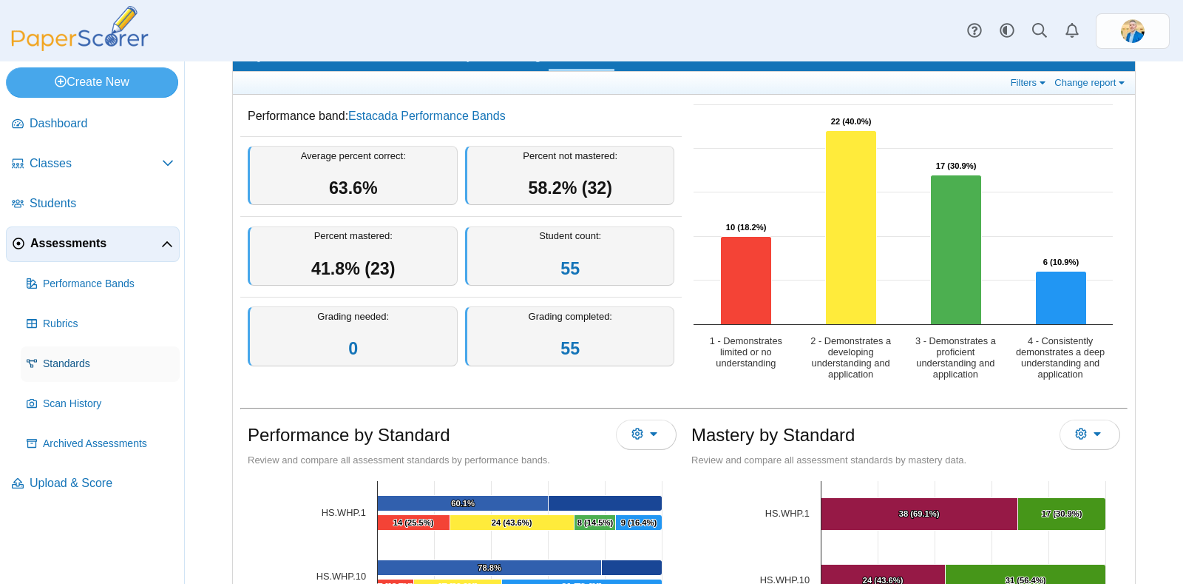
click at [70, 361] on span "Standards" at bounding box center [108, 363] width 131 height 15
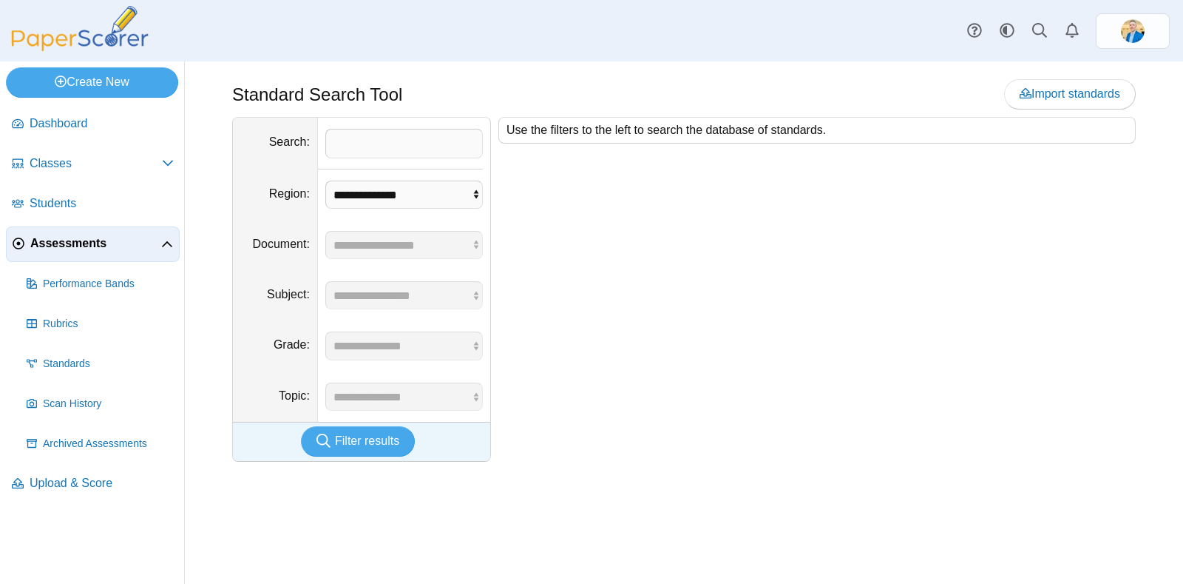
click at [67, 238] on span "Assessments" at bounding box center [95, 243] width 131 height 16
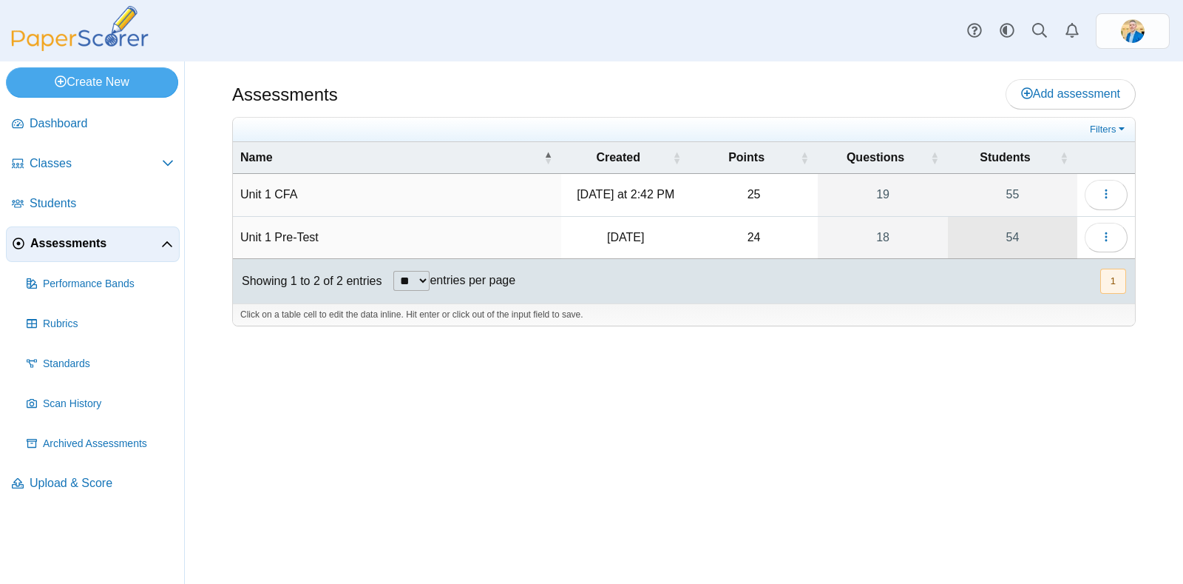
click at [1013, 238] on link "54" at bounding box center [1012, 237] width 129 height 41
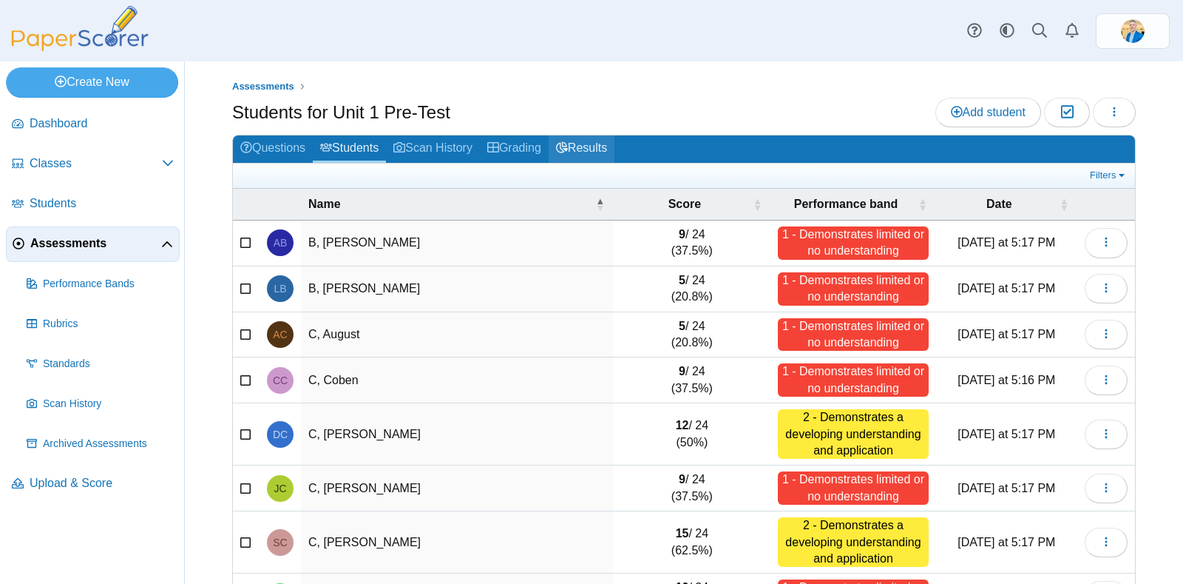
click at [602, 141] on link "Results" at bounding box center [582, 148] width 66 height 27
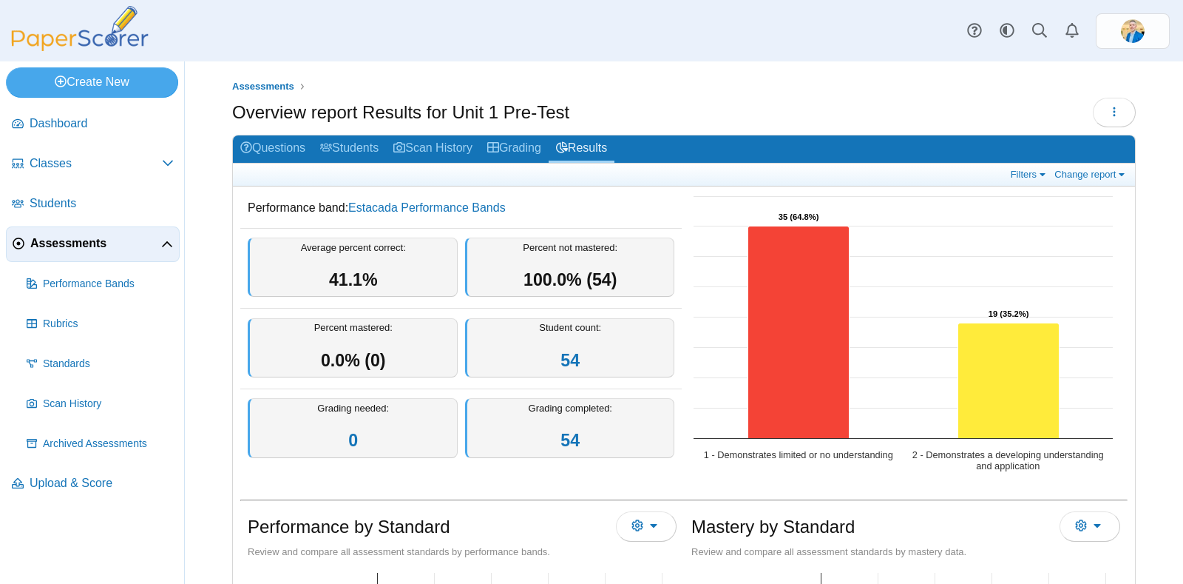
click at [107, 236] on span "Assessments" at bounding box center [95, 243] width 131 height 16
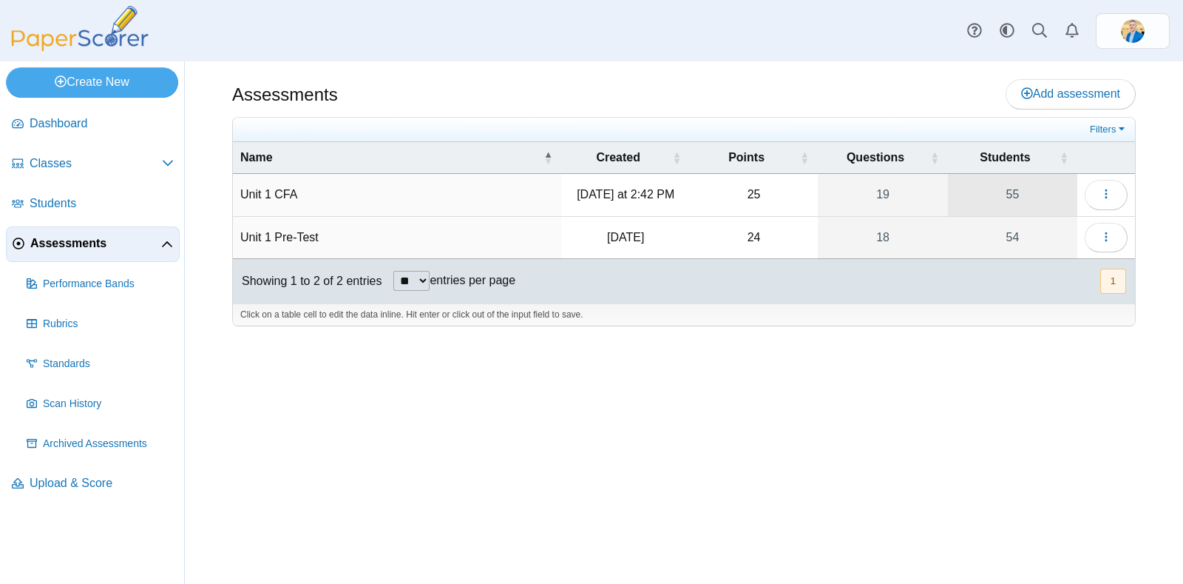
click at [1016, 195] on link "55" at bounding box center [1012, 194] width 129 height 41
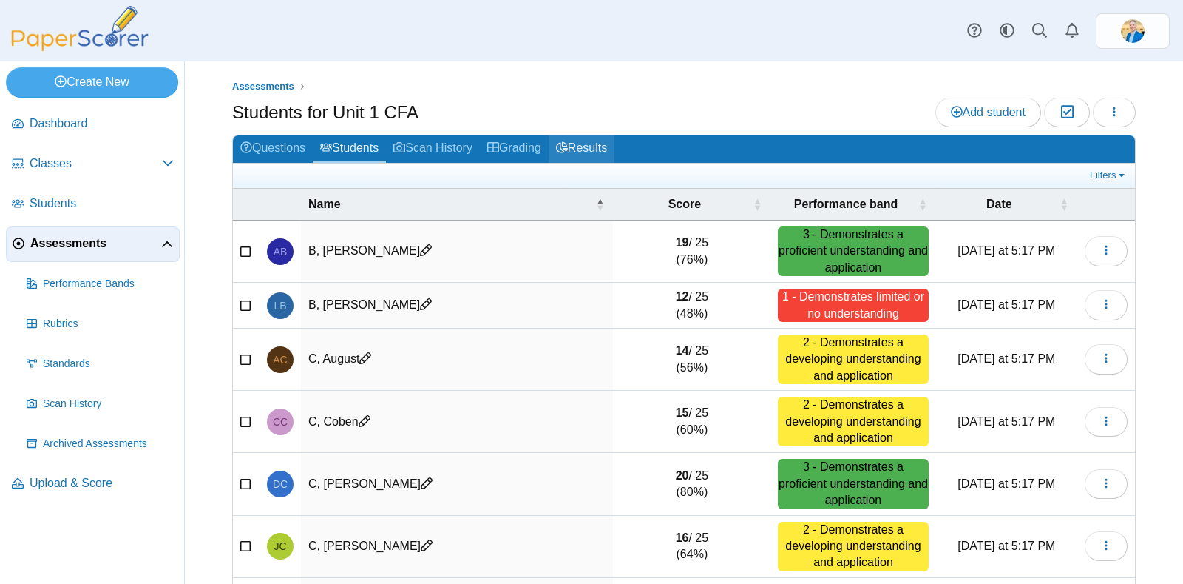
click at [615, 146] on link "Results" at bounding box center [582, 148] width 66 height 27
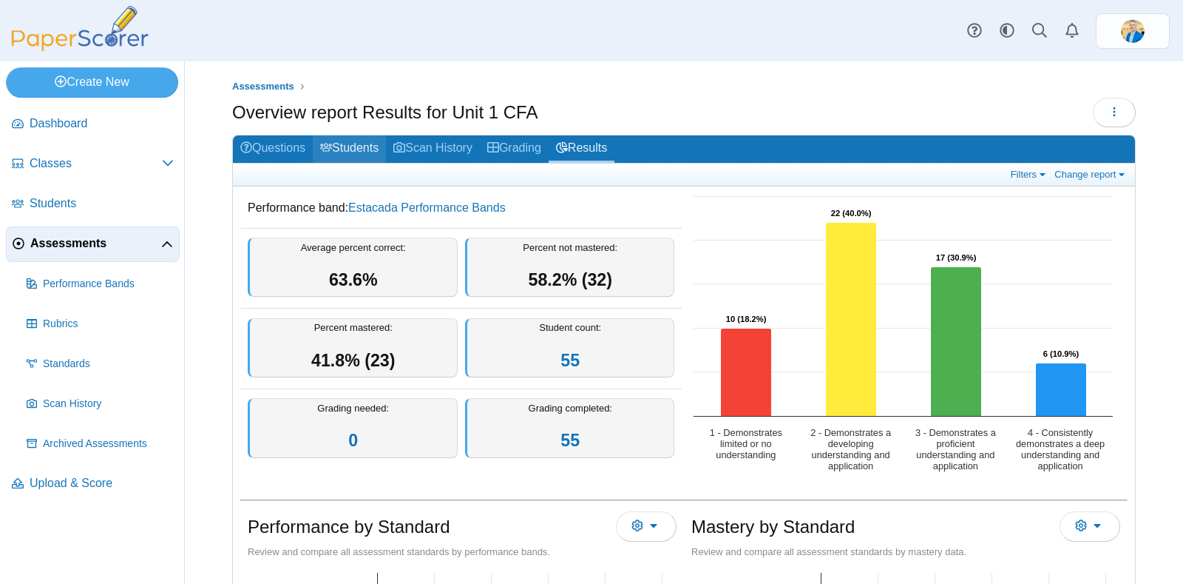
click at [352, 146] on link "Students" at bounding box center [349, 148] width 73 height 27
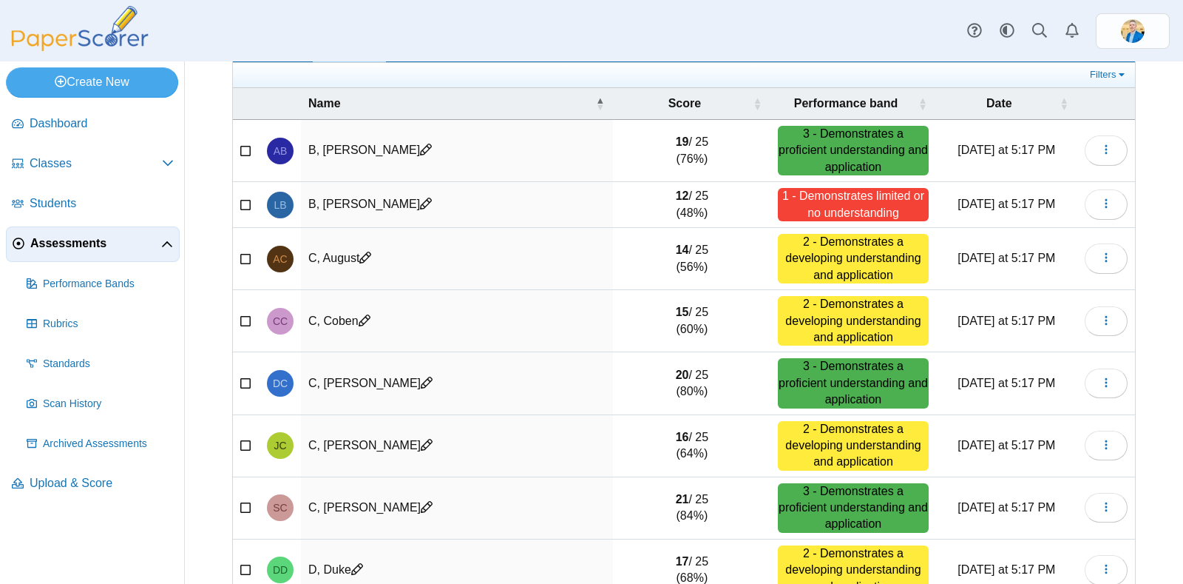
scroll to position [282, 0]
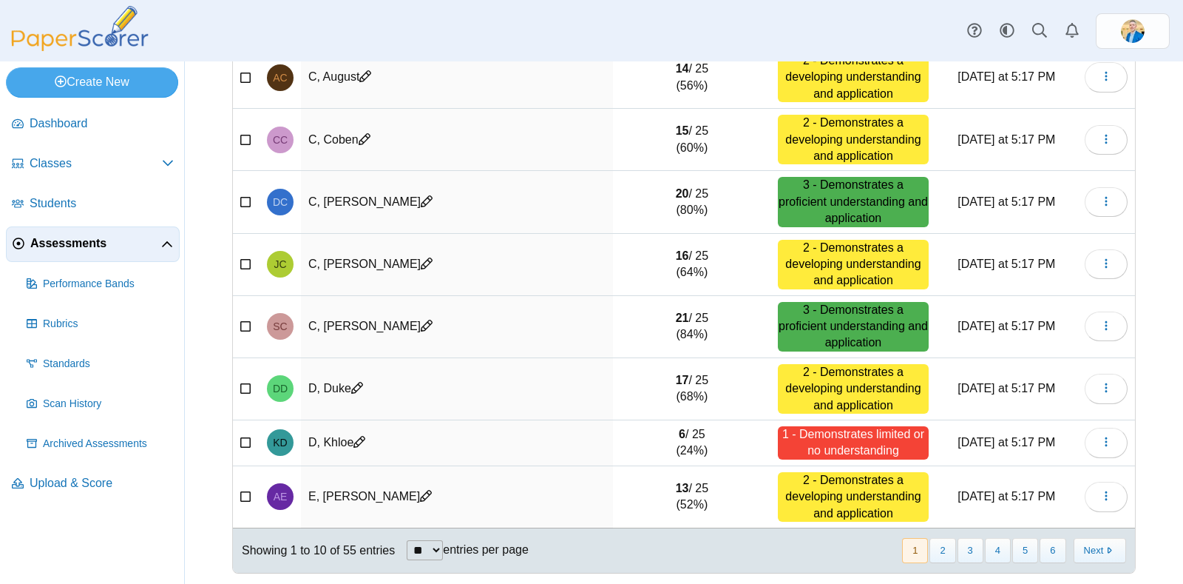
click at [436, 540] on select "** ** ** ***" at bounding box center [425, 550] width 36 height 20
select select "**"
click at [407, 540] on select "** ** ** ***" at bounding box center [425, 550] width 36 height 20
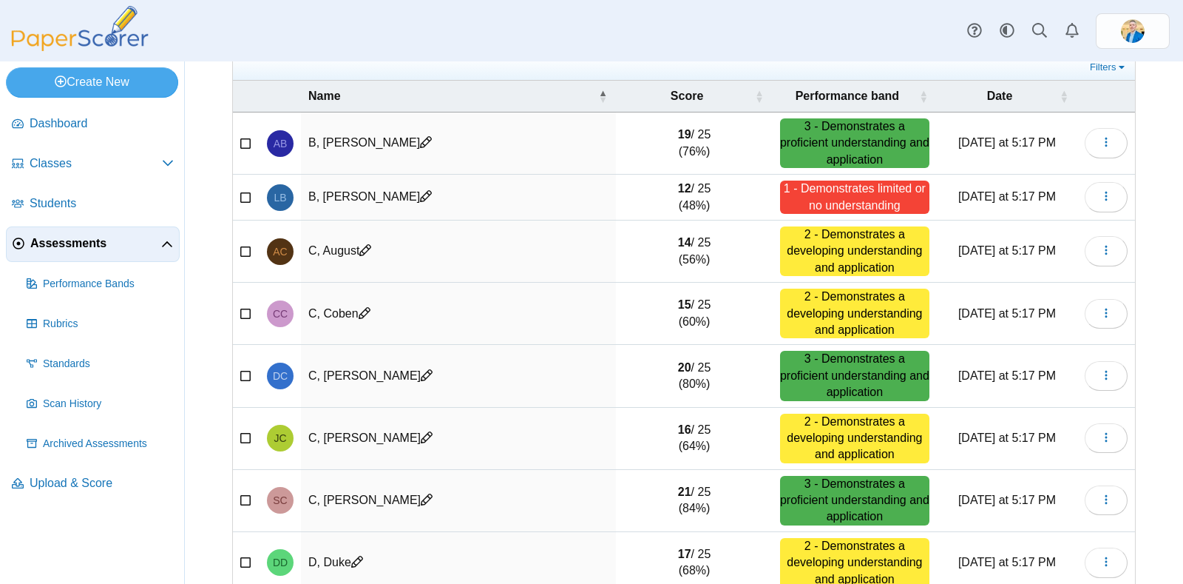
scroll to position [0, 0]
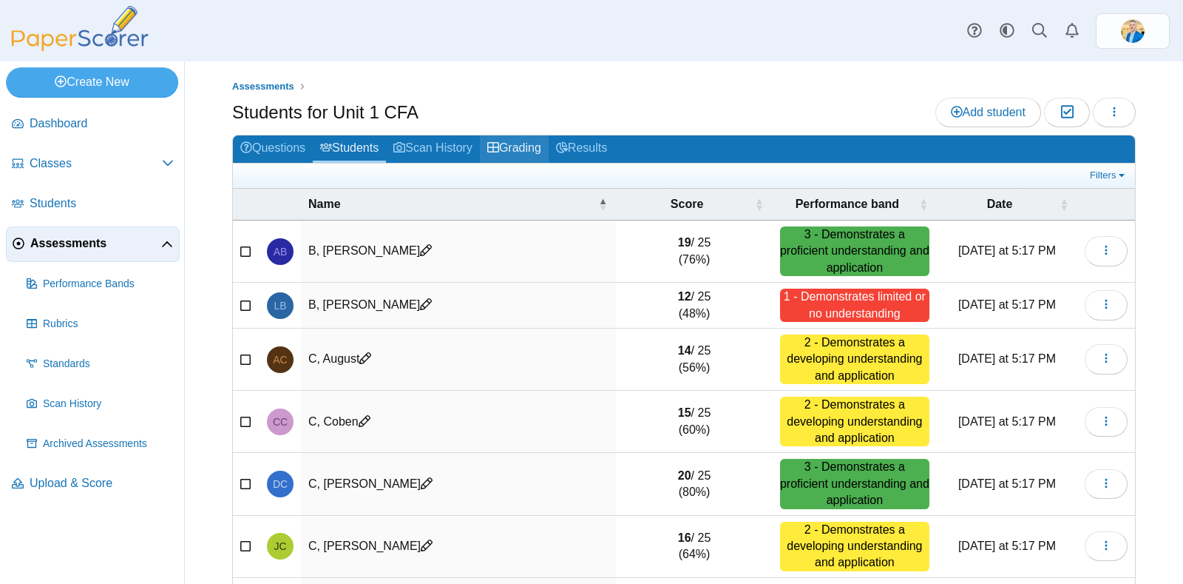
click at [530, 142] on link "Grading" at bounding box center [514, 148] width 69 height 27
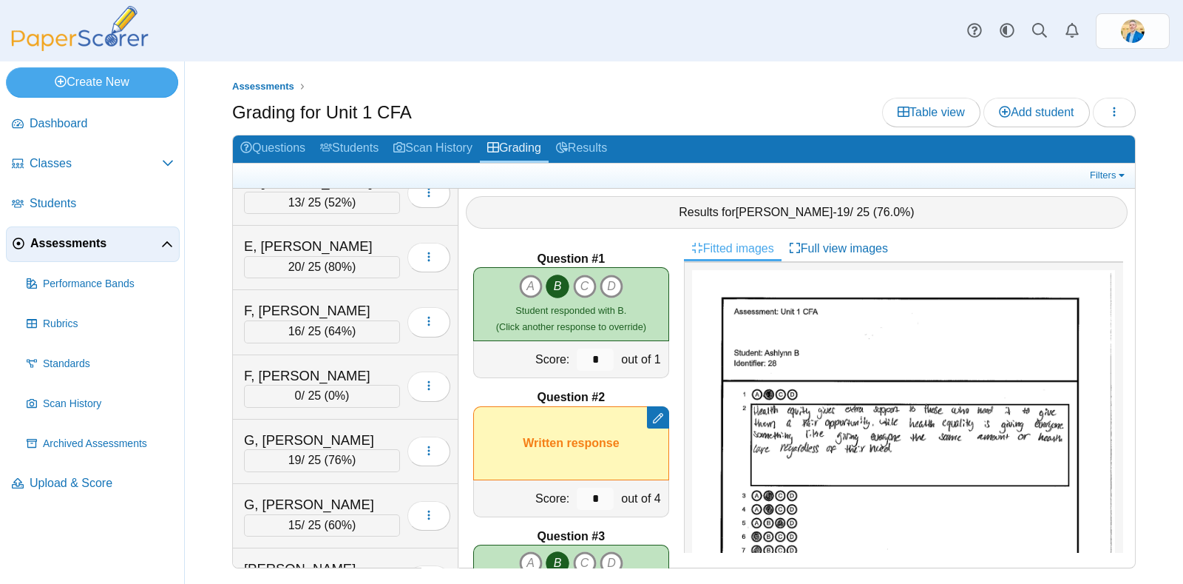
scroll to position [555, 0]
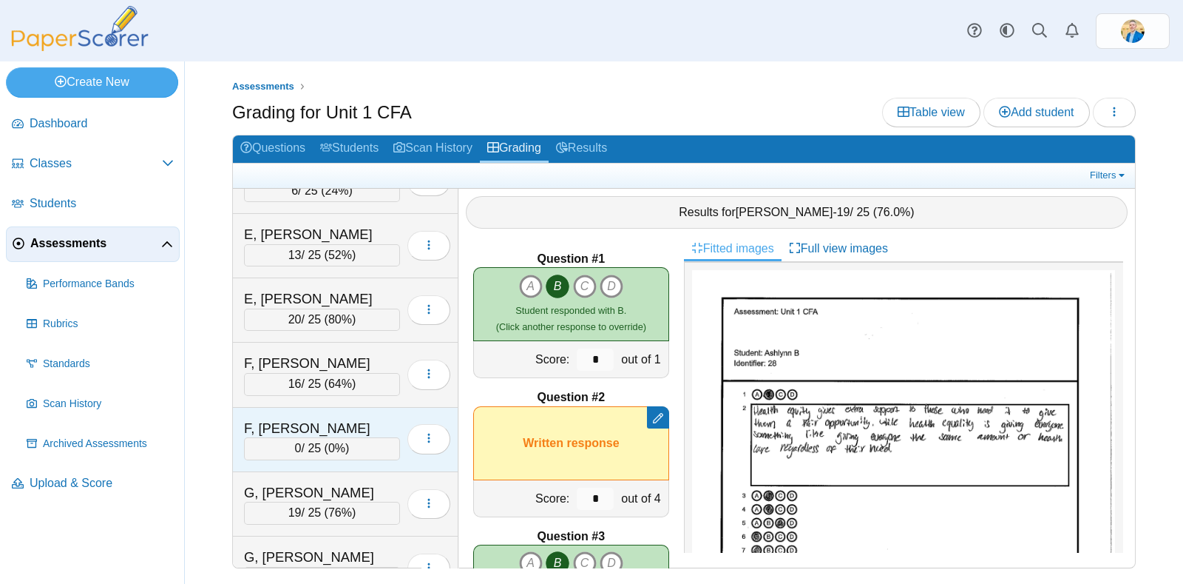
click at [333, 419] on div "F, [PERSON_NAME]" at bounding box center [318, 428] width 148 height 19
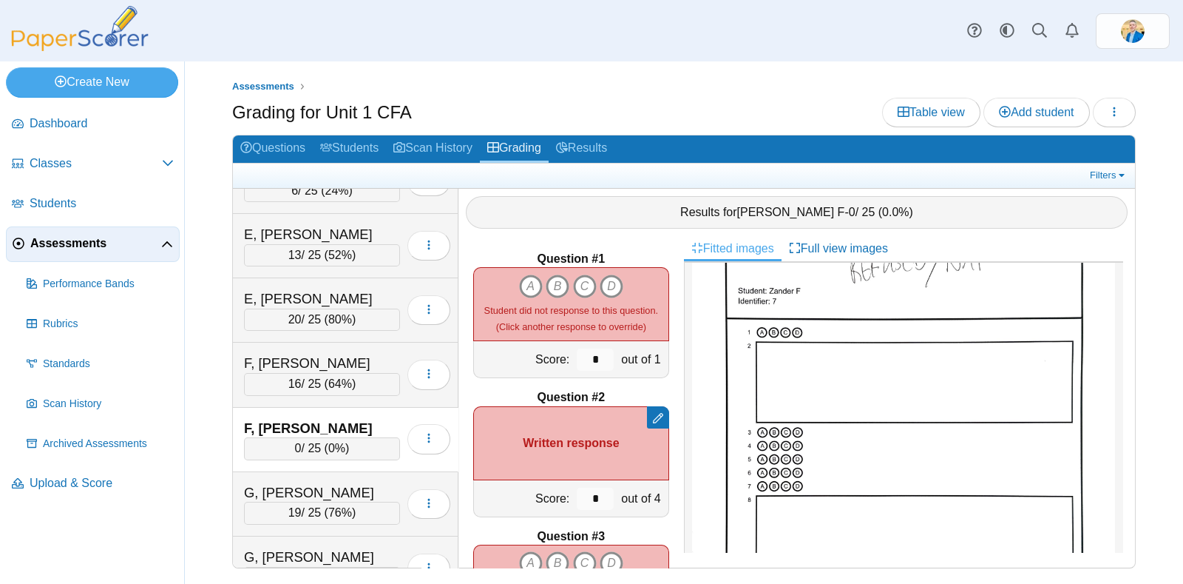
scroll to position [0, 0]
